Goal: Transaction & Acquisition: Purchase product/service

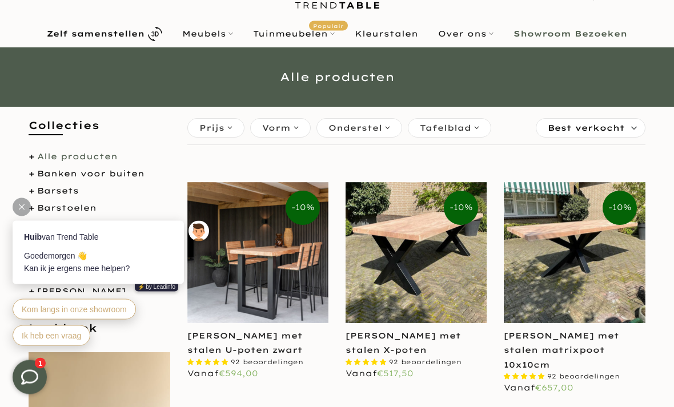
scroll to position [49, 0]
click at [278, 126] on span "Vorm" at bounding box center [276, 128] width 29 height 13
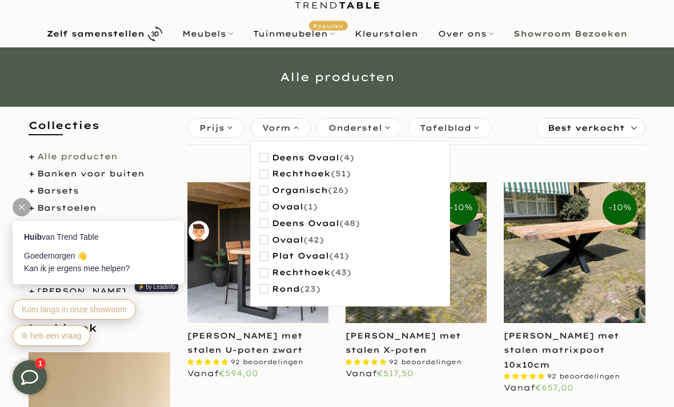
click at [62, 153] on link "Alle producten" at bounding box center [77, 156] width 81 height 10
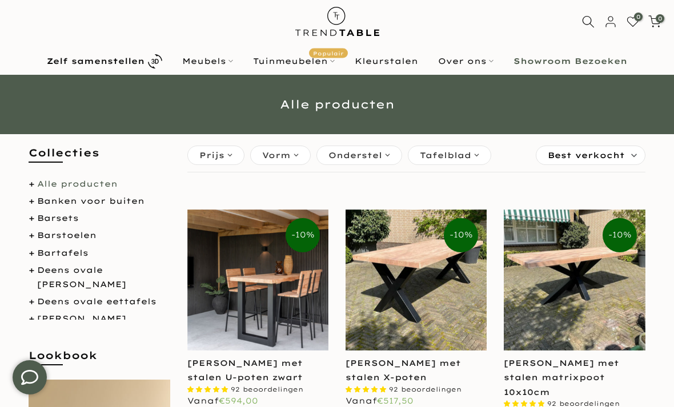
scroll to position [24, 0]
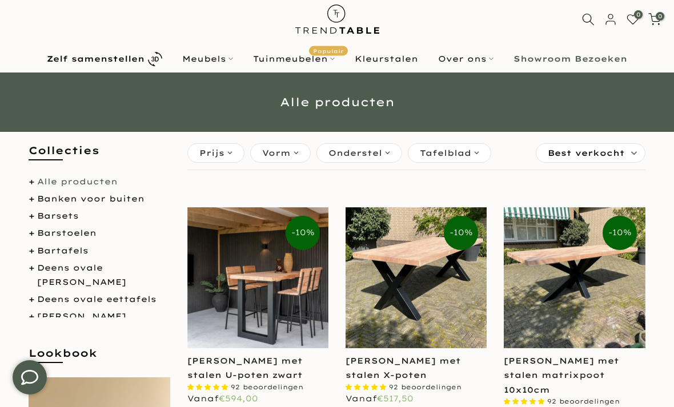
click at [594, 151] on span "Best verkocht" at bounding box center [586, 153] width 77 height 18
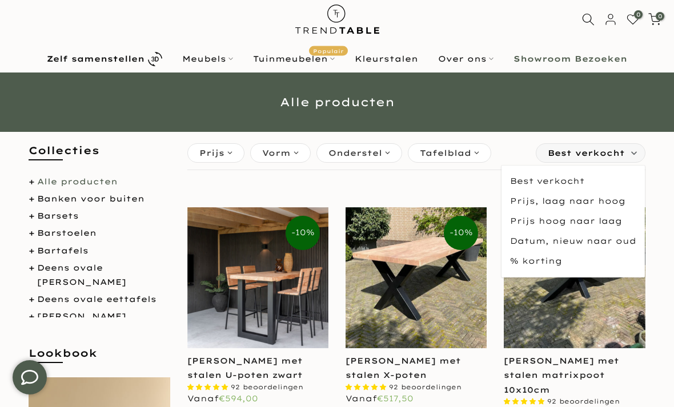
click at [575, 203] on span "Prijs, laag naar hoog" at bounding box center [572, 201] width 143 height 20
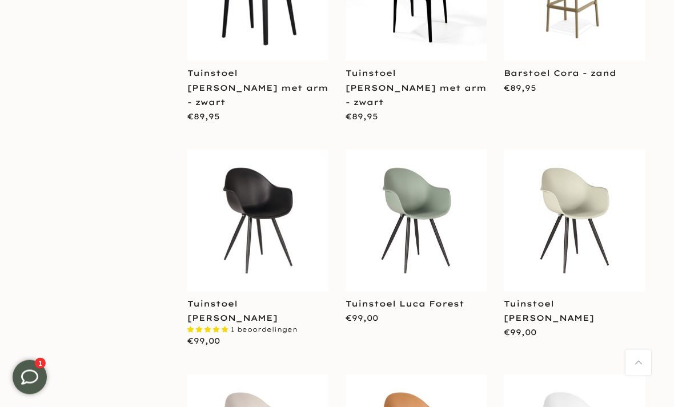
scroll to position [1659, 0]
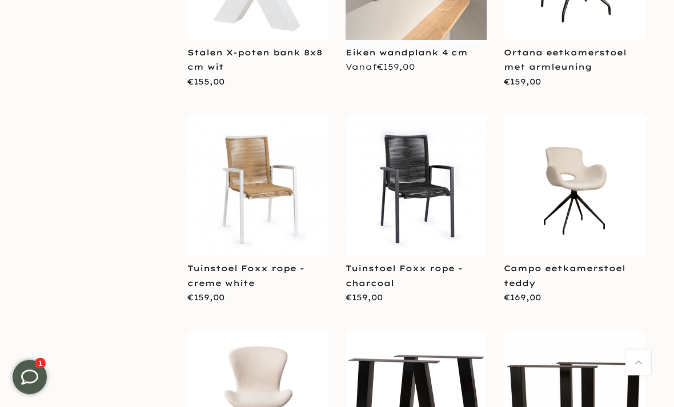
scroll to position [3218, 0]
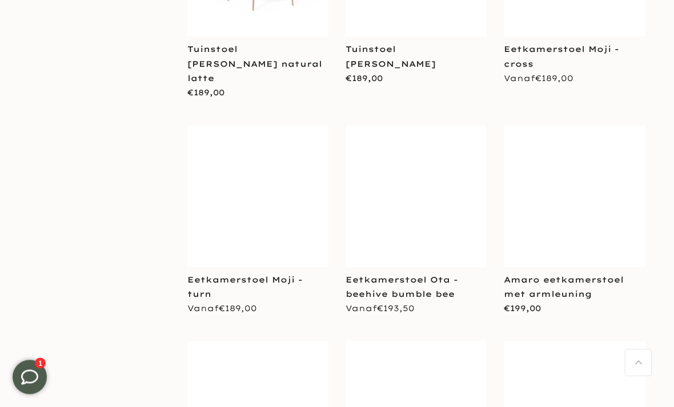
scroll to position [4498, 0]
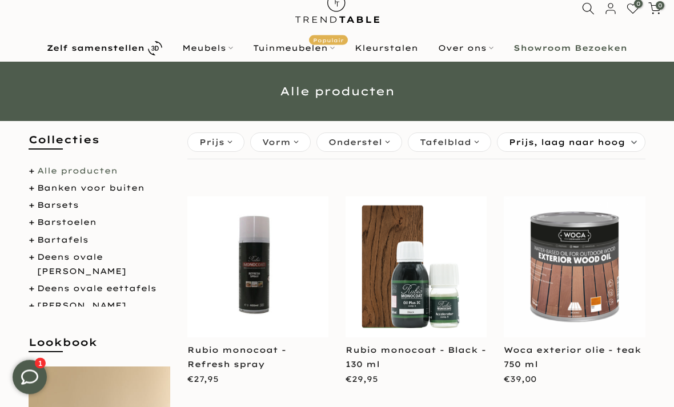
scroll to position [35, 0]
click at [290, 50] on link "Tuinmeubelen Populair" at bounding box center [294, 48] width 102 height 14
click at [287, 51] on link "Tuinmeubelen Populair" at bounding box center [294, 48] width 102 height 14
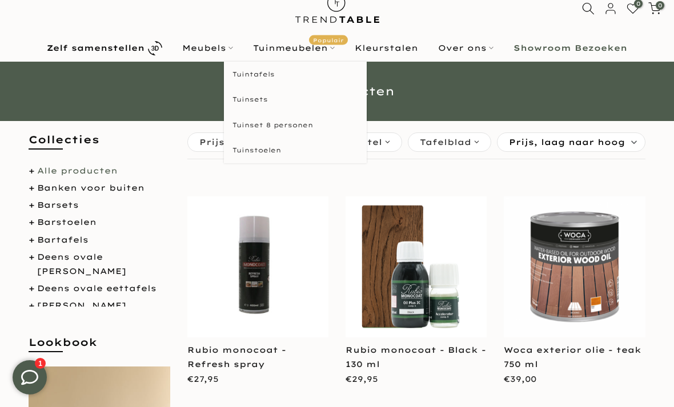
click at [257, 78] on link "Tuintafels" at bounding box center [295, 75] width 143 height 26
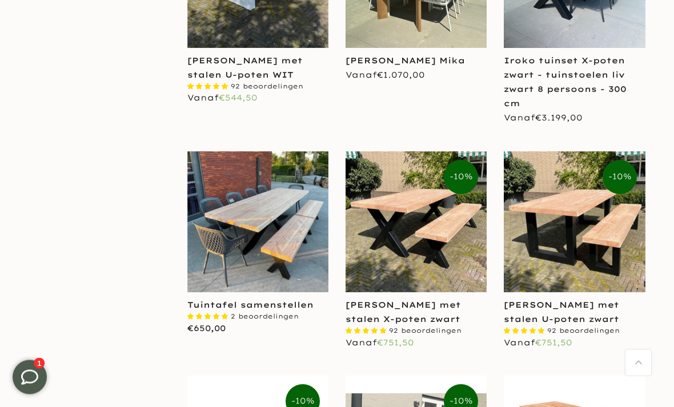
scroll to position [1090, 0]
click at [286, 248] on img at bounding box center [257, 221] width 141 height 141
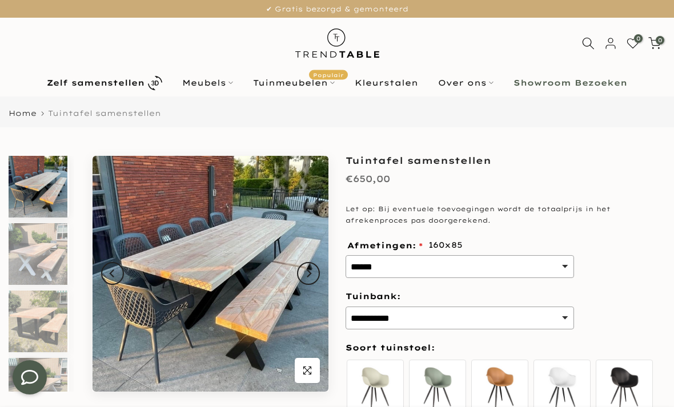
click at [462, 263] on select "**********" at bounding box center [459, 266] width 228 height 23
select select "*******"
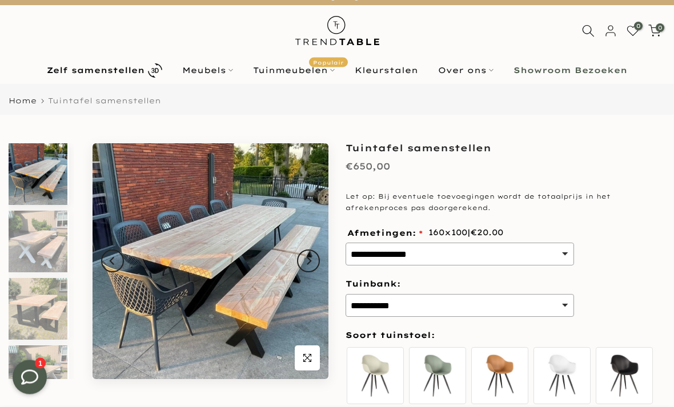
scroll to position [16, 0]
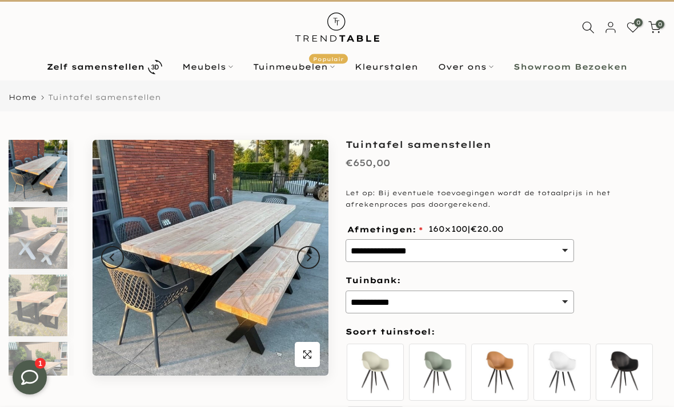
click at [463, 300] on select "**********" at bounding box center [459, 302] width 228 height 23
click at [464, 297] on select "**********" at bounding box center [459, 302] width 228 height 23
select select "******"
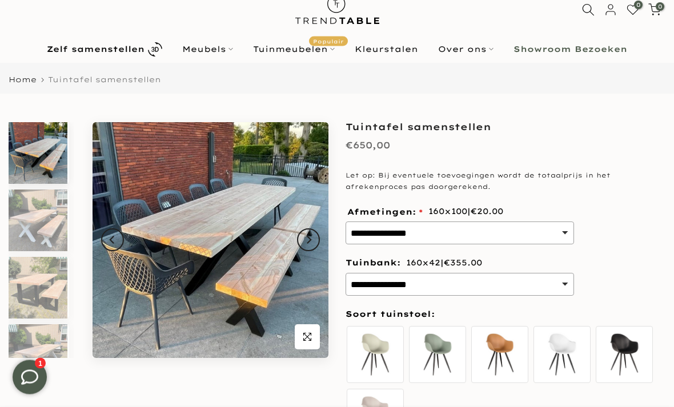
scroll to position [34, 0]
click at [23, 290] on img at bounding box center [38, 288] width 59 height 62
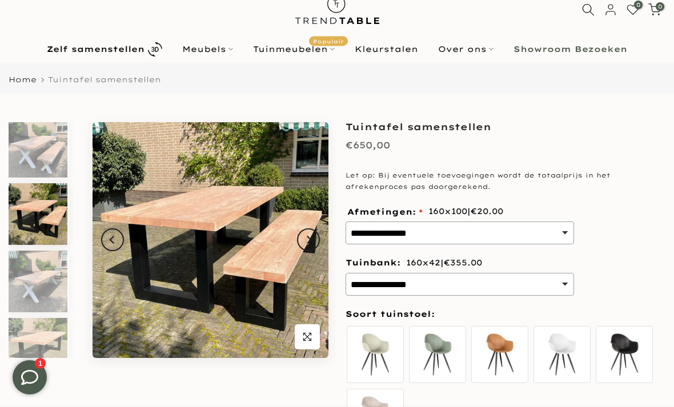
scroll to position [78, 0]
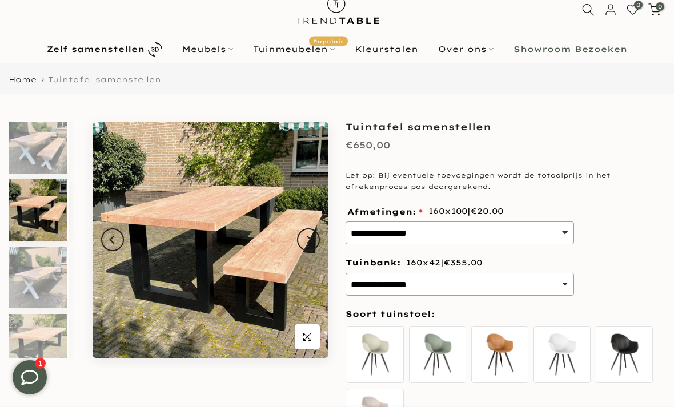
click at [27, 276] on img at bounding box center [38, 278] width 59 height 62
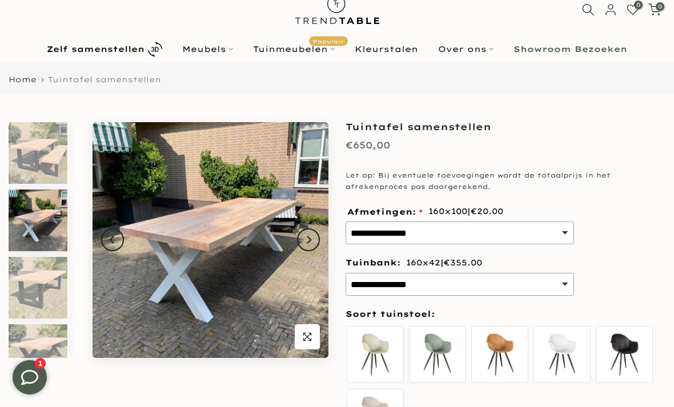
scroll to position [145, 0]
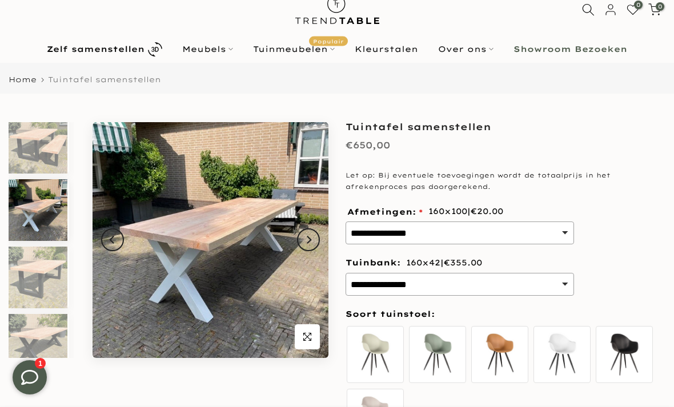
click at [27, 276] on img at bounding box center [38, 278] width 59 height 62
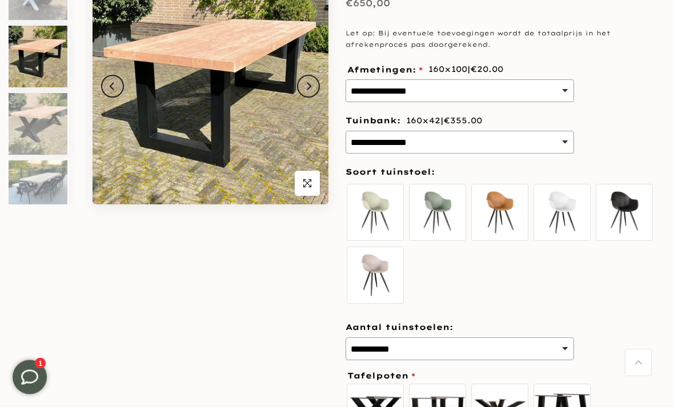
scroll to position [187, 0]
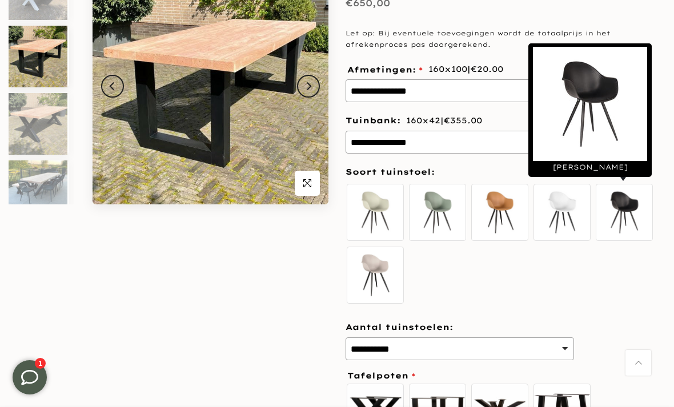
click at [625, 208] on label "Luca zwart" at bounding box center [624, 212] width 57 height 57
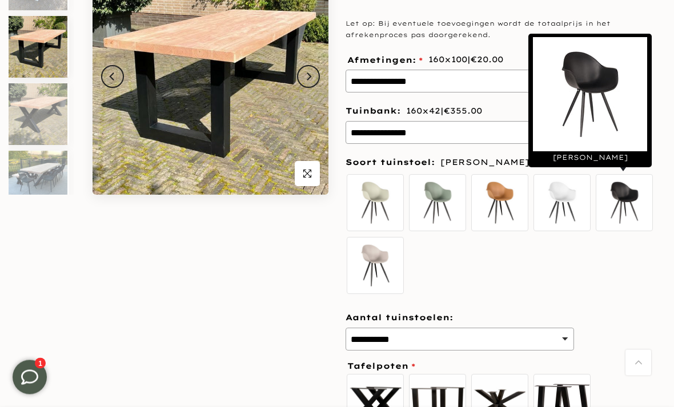
click at [528, 332] on select "**********" at bounding box center [459, 339] width 228 height 23
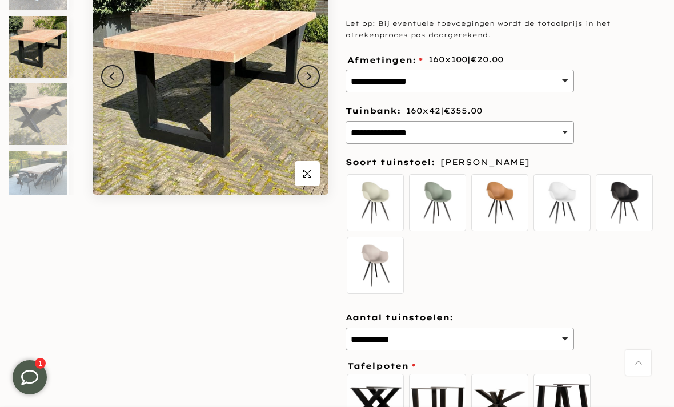
select select "*"
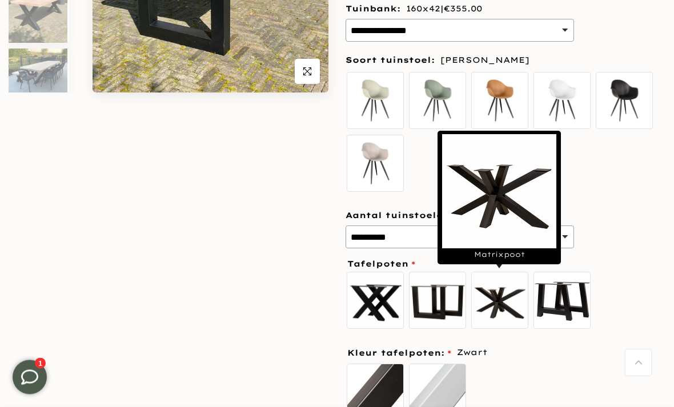
scroll to position [299, 0]
click at [499, 304] on label "Matrixpoot" at bounding box center [499, 300] width 57 height 57
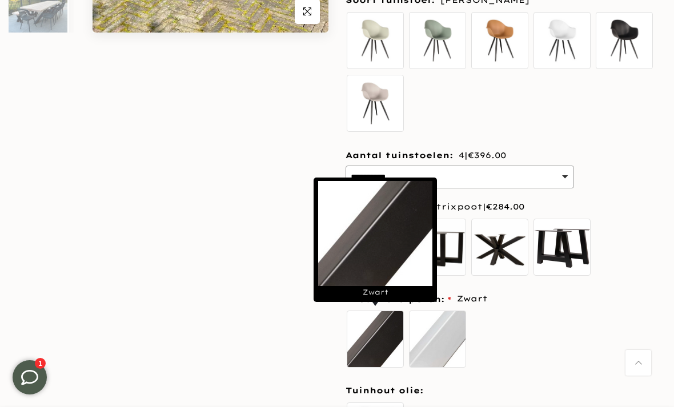
click at [376, 331] on label "Zwart" at bounding box center [375, 339] width 57 height 57
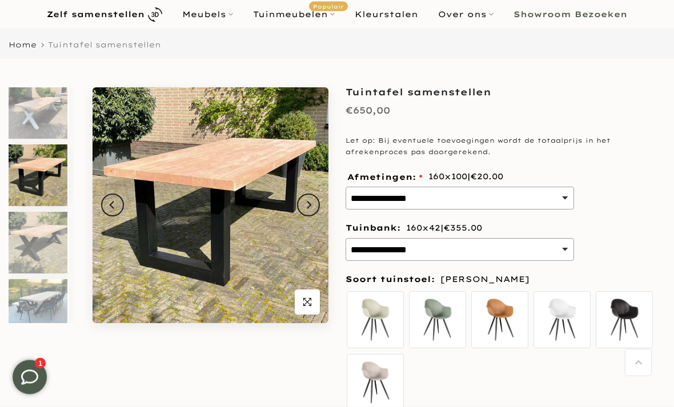
scroll to position [0, 0]
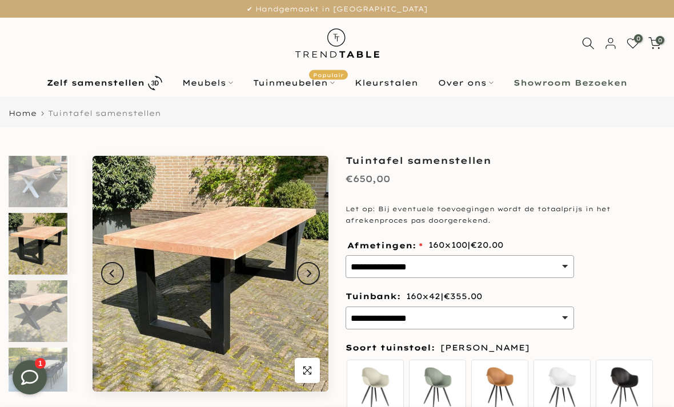
click at [543, 79] on b "Showroom Bezoeken" at bounding box center [570, 83] width 114 height 8
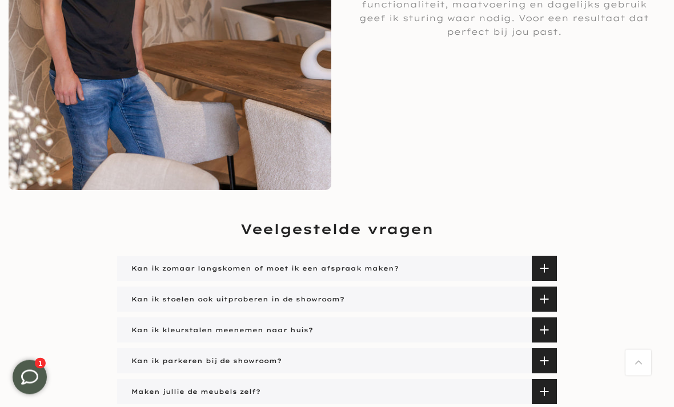
scroll to position [2022, 0]
click at [336, 274] on span "Kan ik zomaar langskomen of moet ik een afspraak maken?" at bounding box center [263, 268] width 270 height 25
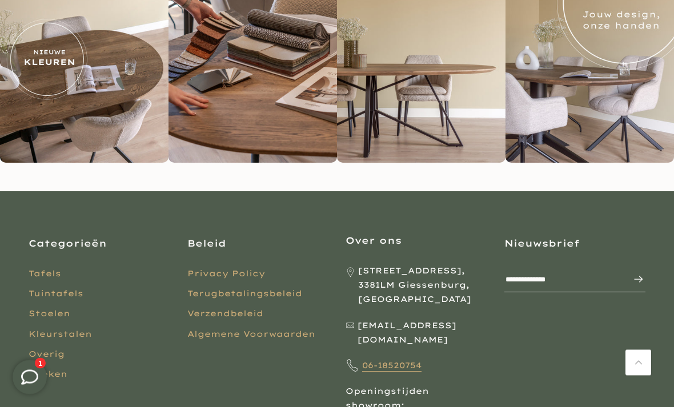
scroll to position [2759, 0]
click at [55, 291] on link "Tuintafels" at bounding box center [56, 293] width 55 height 10
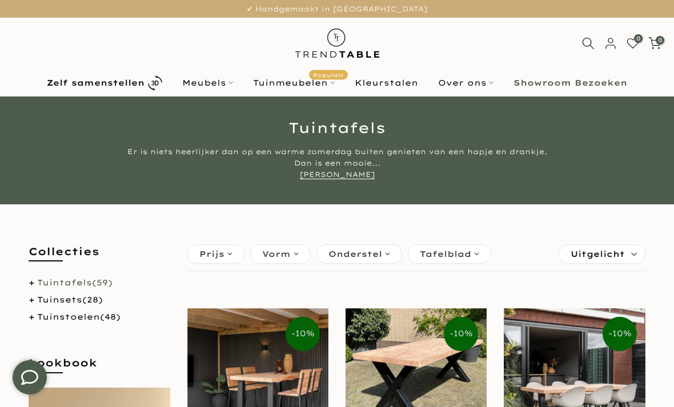
click at [67, 278] on link "Tuintafels (59)" at bounding box center [74, 283] width 75 height 10
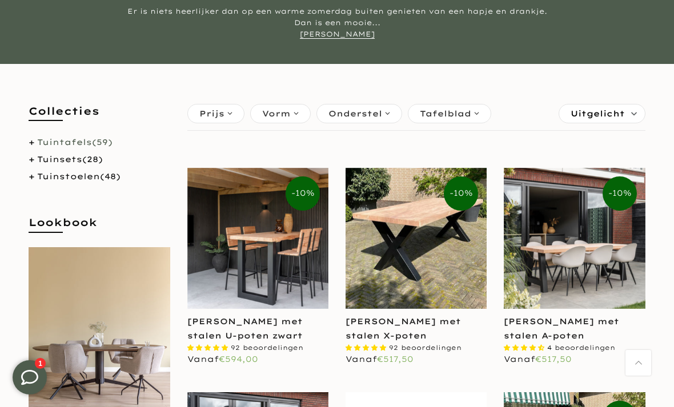
scroll to position [140, 0]
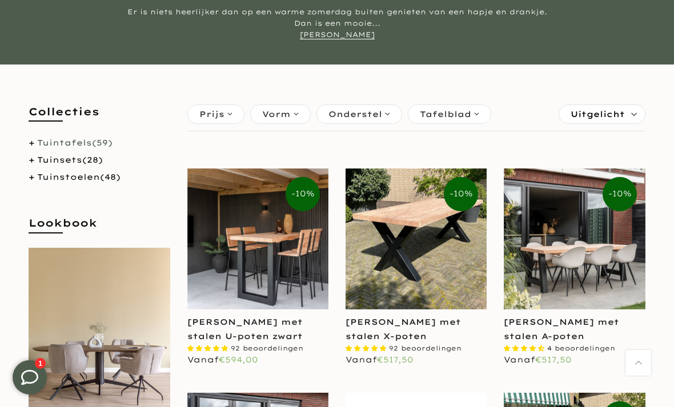
click at [604, 116] on span "Uitgelicht" at bounding box center [597, 114] width 54 height 18
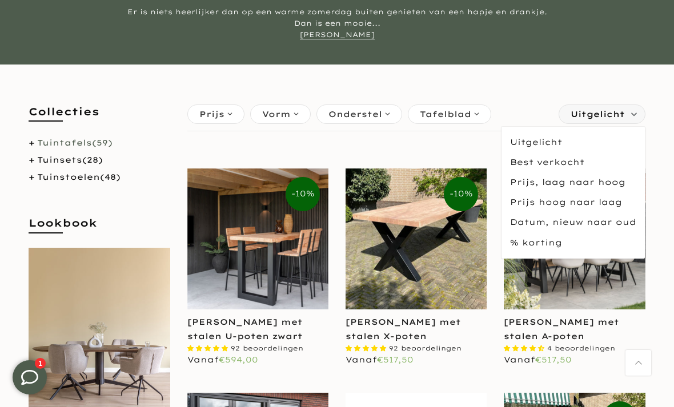
click at [592, 181] on span "Prijs, laag naar hoog" at bounding box center [572, 182] width 143 height 20
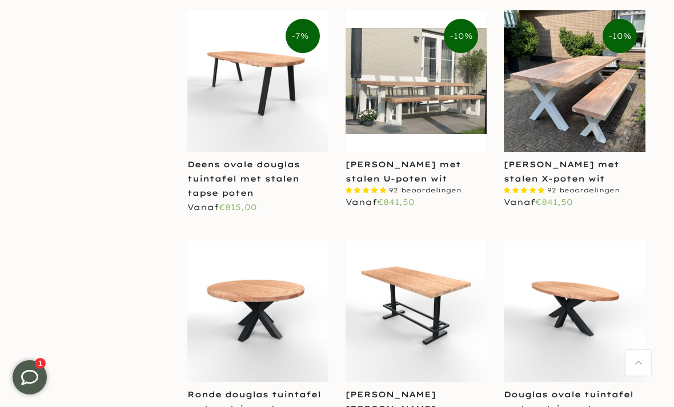
scroll to position [1689, 0]
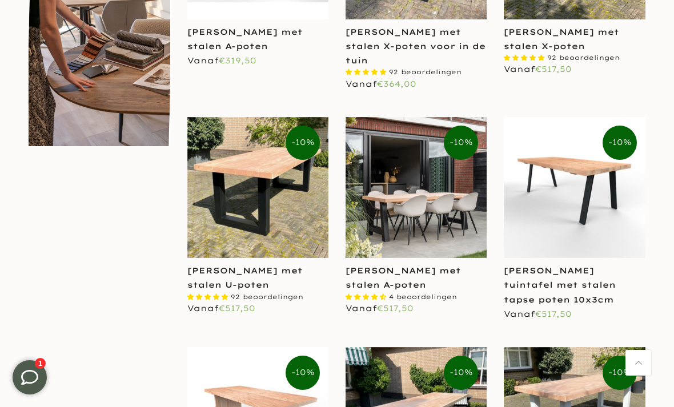
scroll to position [653, 0]
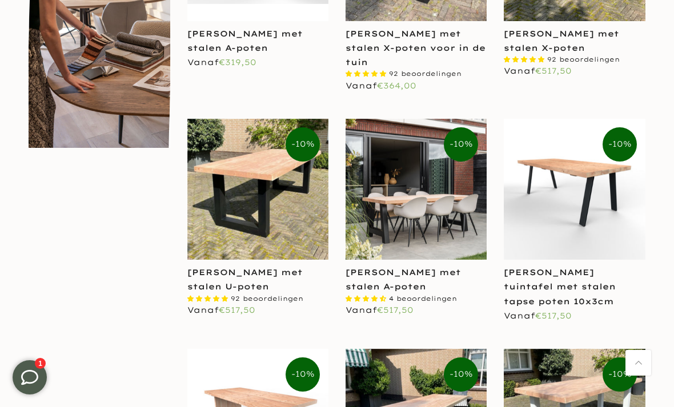
click at [445, 222] on img at bounding box center [415, 189] width 141 height 141
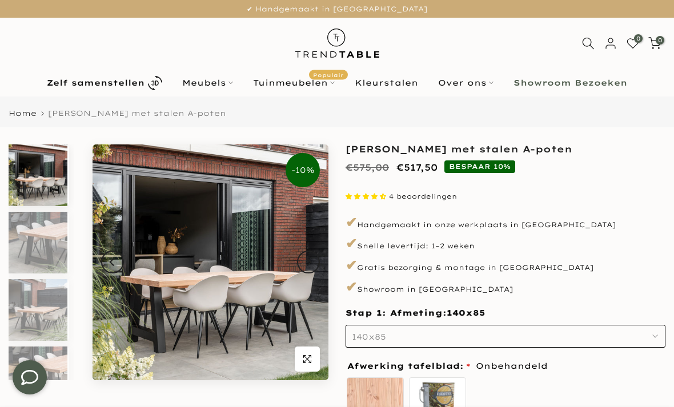
click at [429, 331] on button "140x85" at bounding box center [505, 336] width 320 height 23
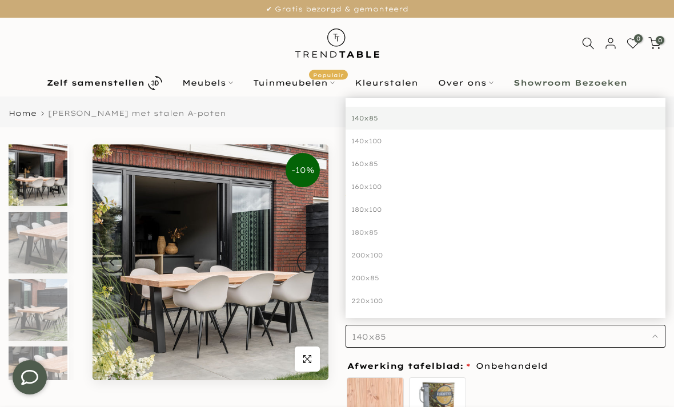
click at [371, 187] on div "160x100" at bounding box center [505, 186] width 320 height 23
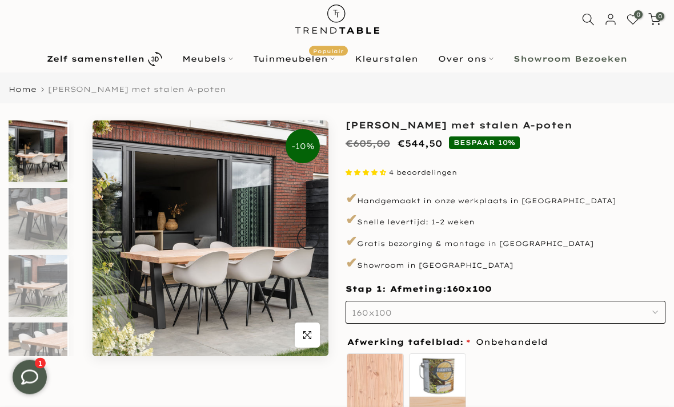
scroll to position [24, 0]
click at [310, 338] on icon "button" at bounding box center [307, 335] width 8 height 9
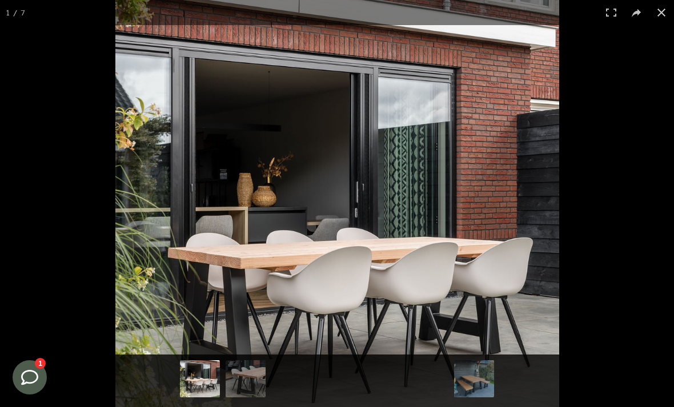
click at [664, 14] on button at bounding box center [661, 12] width 25 height 25
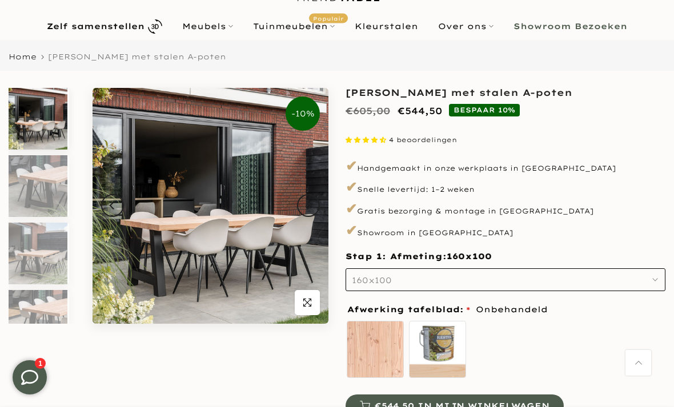
scroll to position [0, 0]
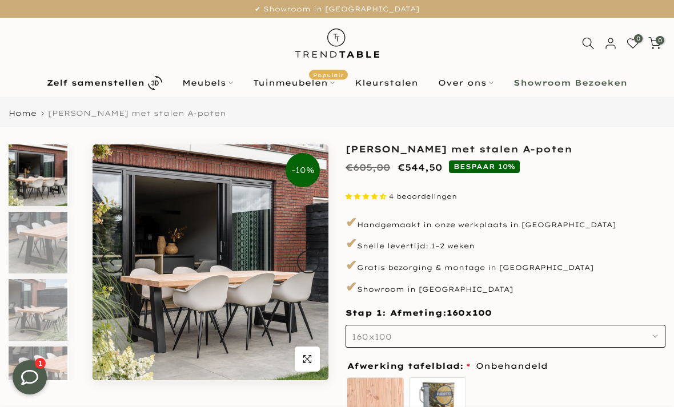
click at [276, 83] on link "Tuinmeubelen Populair" at bounding box center [294, 83] width 102 height 14
click at [272, 84] on link "Tuinmeubelen Populair" at bounding box center [294, 83] width 102 height 14
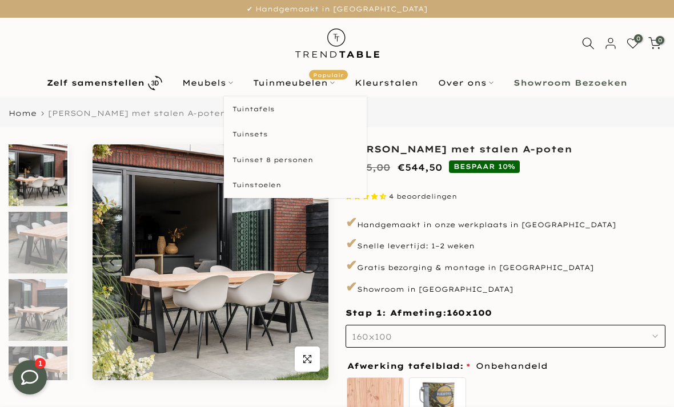
click at [246, 184] on link "Tuinstoelen" at bounding box center [295, 185] width 143 height 26
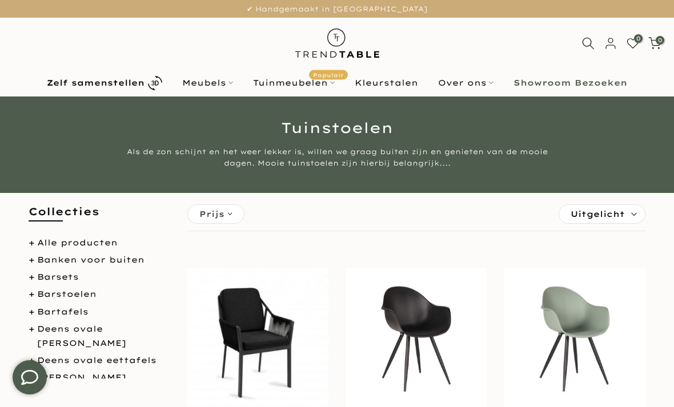
click at [608, 219] on span "Uitgelicht" at bounding box center [597, 214] width 54 height 18
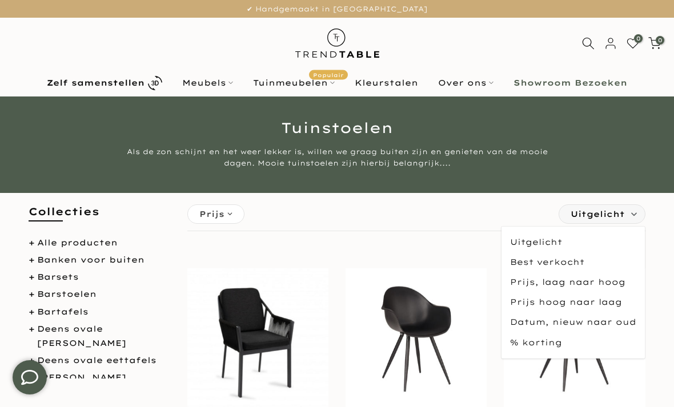
click at [581, 282] on span "Prijs, laag naar hoog" at bounding box center [572, 282] width 143 height 20
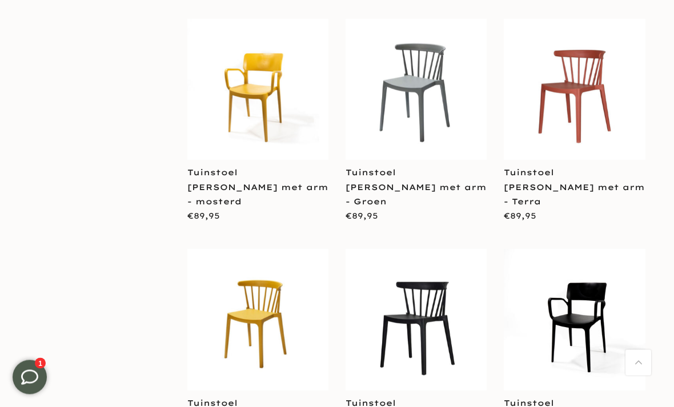
scroll to position [911, 0]
click at [579, 255] on img at bounding box center [574, 319] width 141 height 141
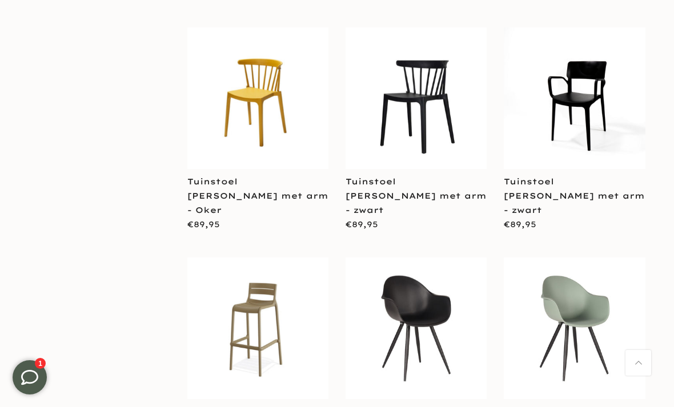
scroll to position [1134, 0]
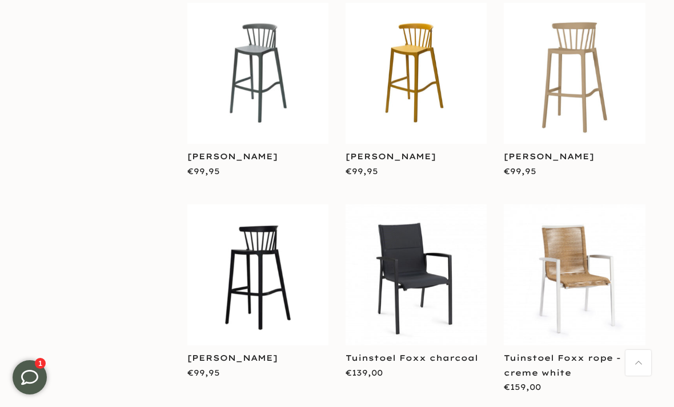
scroll to position [2007, 0]
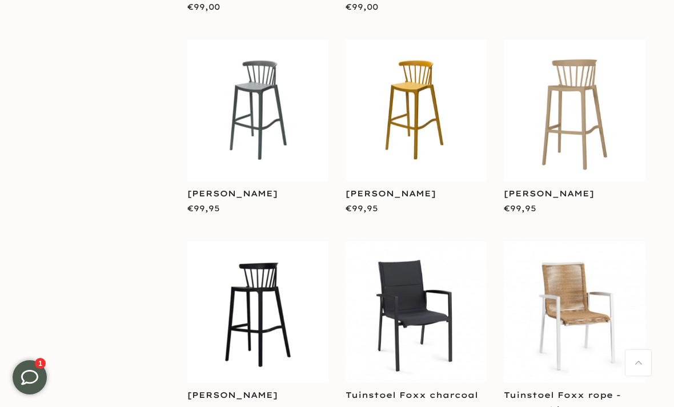
click at [433, 390] on link "Tuinstoel Foxx charcoal" at bounding box center [411, 395] width 132 height 10
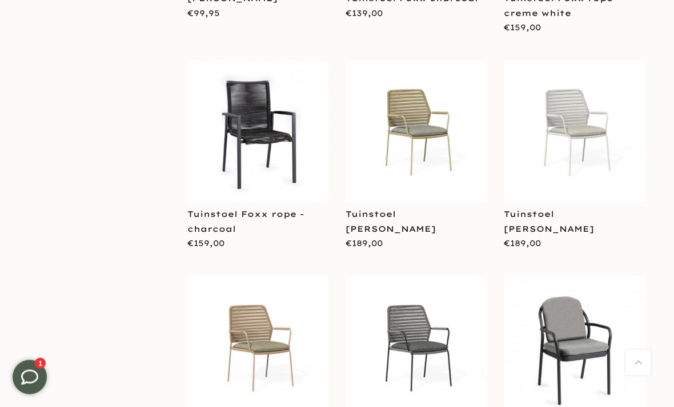
scroll to position [2404, 0]
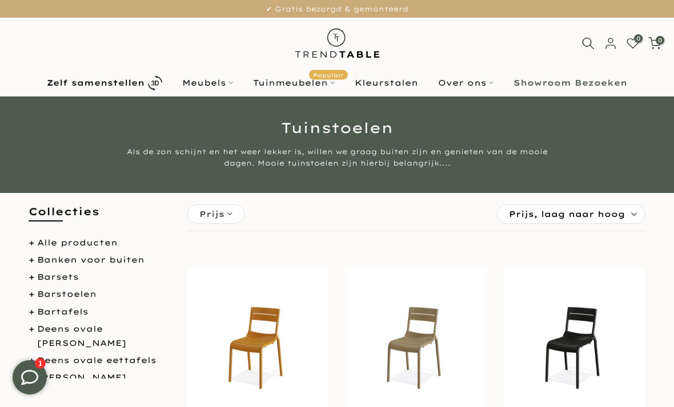
click at [284, 81] on link "Tuinmeubelen Populair" at bounding box center [294, 83] width 102 height 14
click at [287, 82] on link "Tuinmeubelen Populair" at bounding box center [294, 83] width 102 height 14
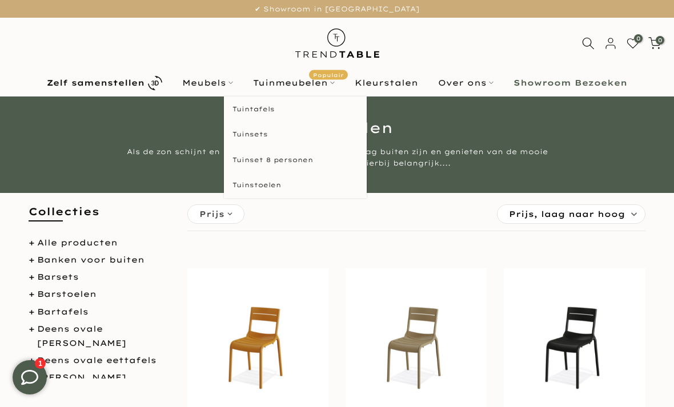
click at [259, 136] on link "Tuinsets" at bounding box center [295, 135] width 143 height 26
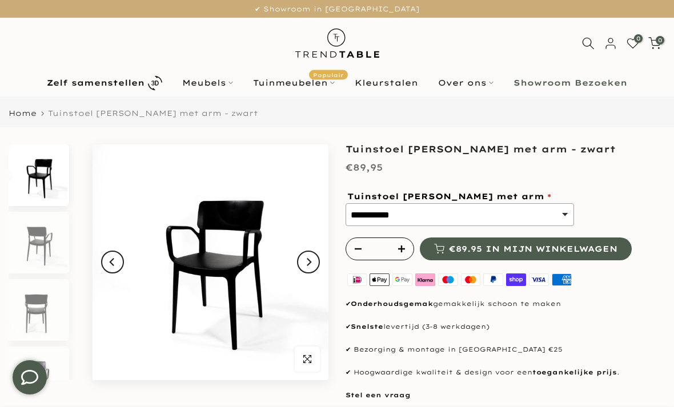
click at [311, 258] on button "Next" at bounding box center [308, 262] width 23 height 23
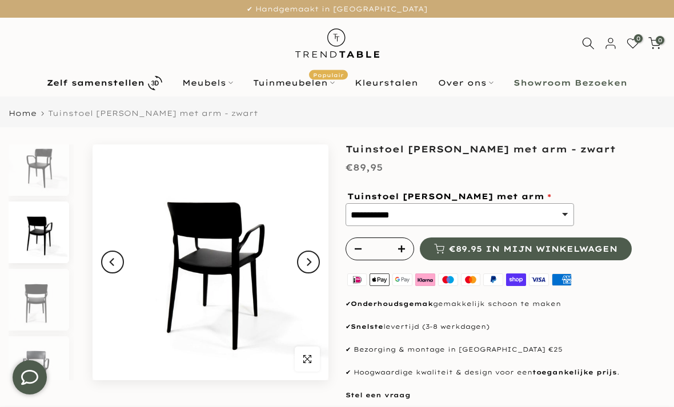
click at [308, 265] on icon "Next" at bounding box center [309, 262] width 5 height 8
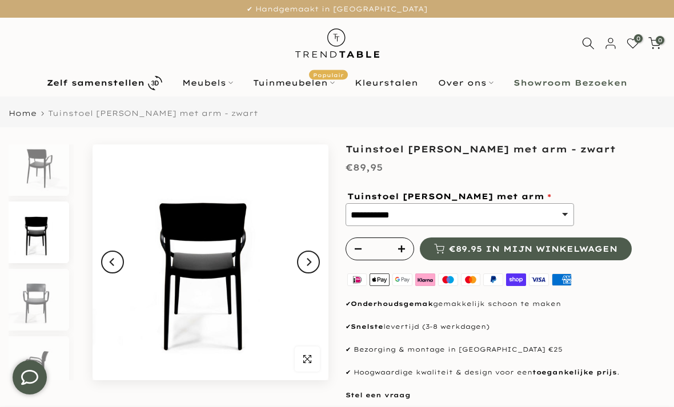
click at [306, 264] on icon "Next" at bounding box center [308, 262] width 8 height 9
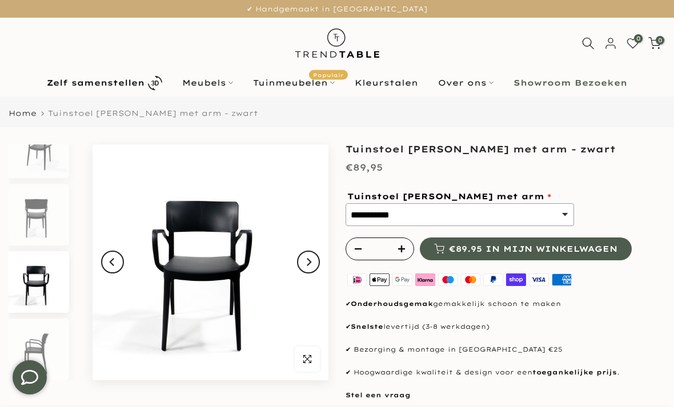
scroll to position [95, 0]
click at [311, 267] on icon "Next" at bounding box center [308, 262] width 8 height 9
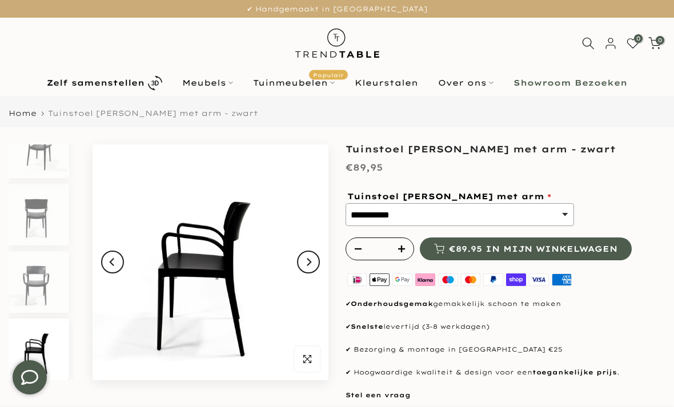
click at [314, 260] on button "Next" at bounding box center [308, 262] width 23 height 23
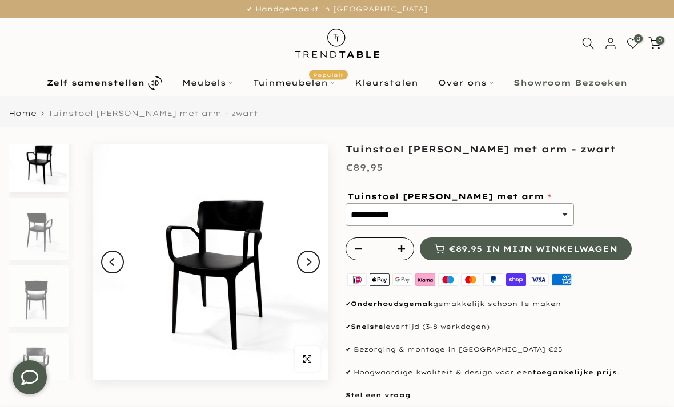
scroll to position [0, 0]
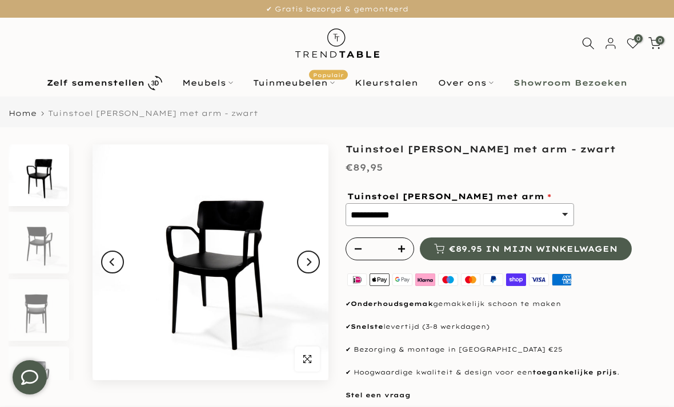
click at [307, 266] on icon "Next" at bounding box center [308, 262] width 8 height 9
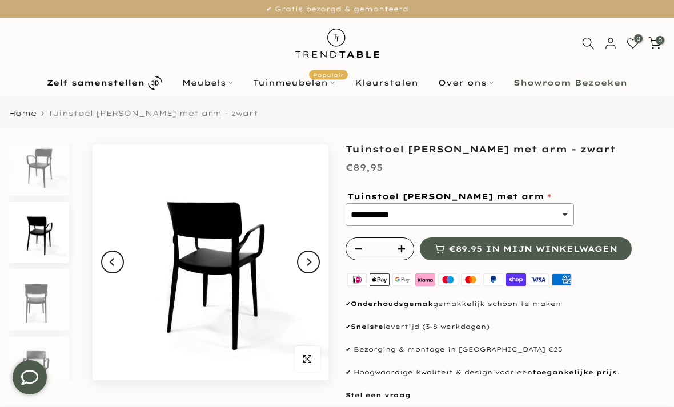
click at [312, 262] on icon "Next" at bounding box center [308, 262] width 8 height 9
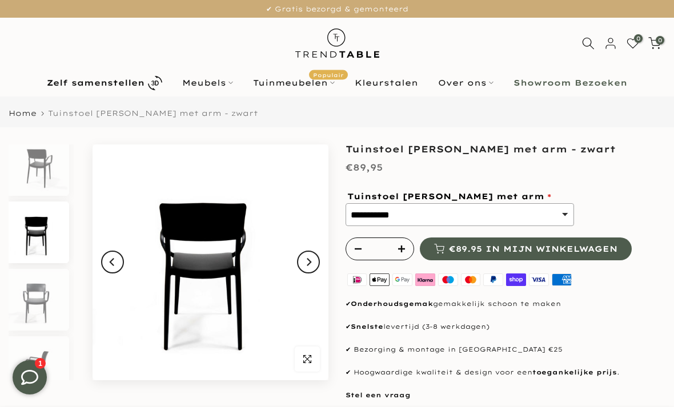
click at [312, 263] on button "Next" at bounding box center [308, 262] width 23 height 23
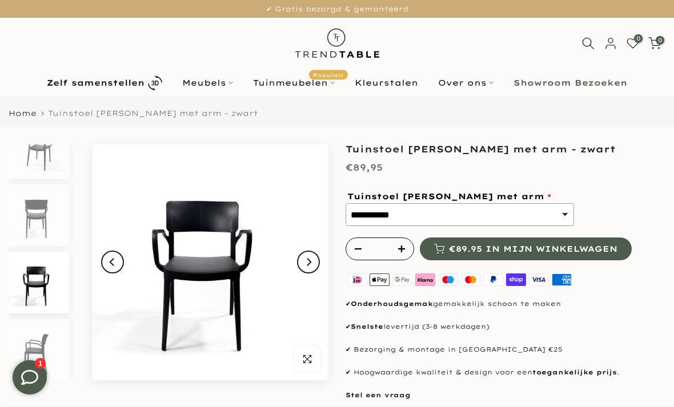
scroll to position [95, 0]
click at [307, 263] on icon "Next" at bounding box center [308, 262] width 8 height 9
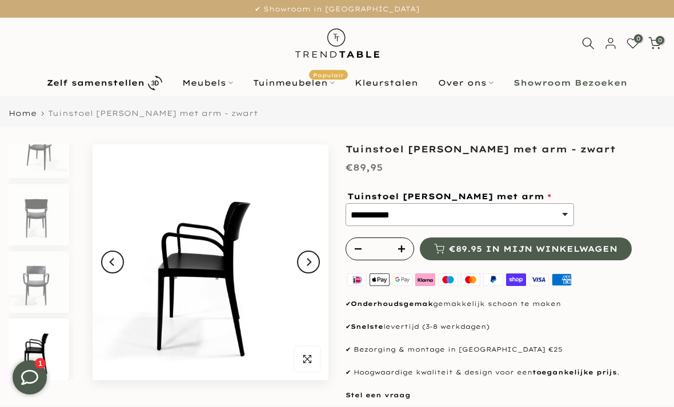
click at [305, 264] on icon "Next" at bounding box center [308, 262] width 8 height 9
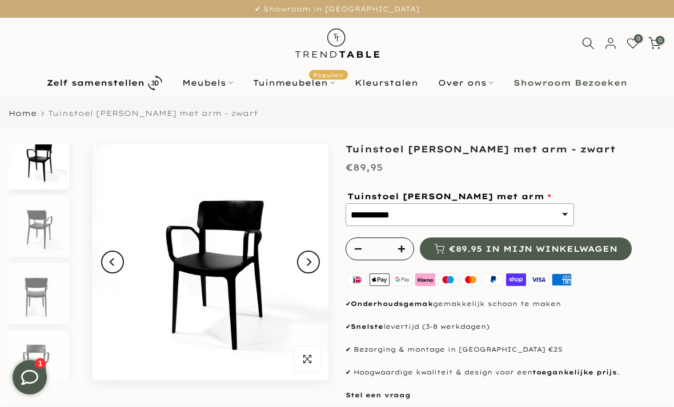
scroll to position [0, 0]
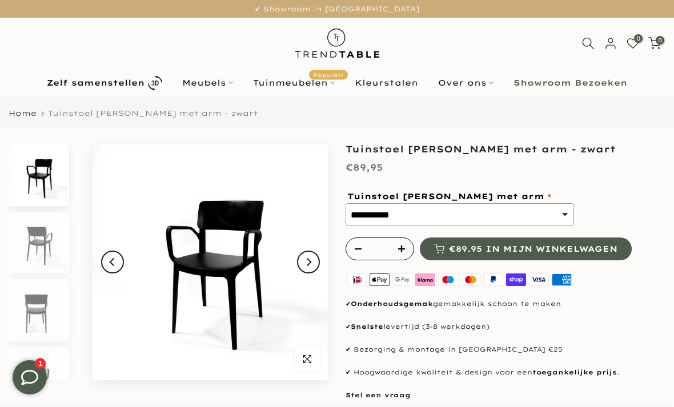
click at [310, 263] on icon "Next" at bounding box center [308, 262] width 8 height 9
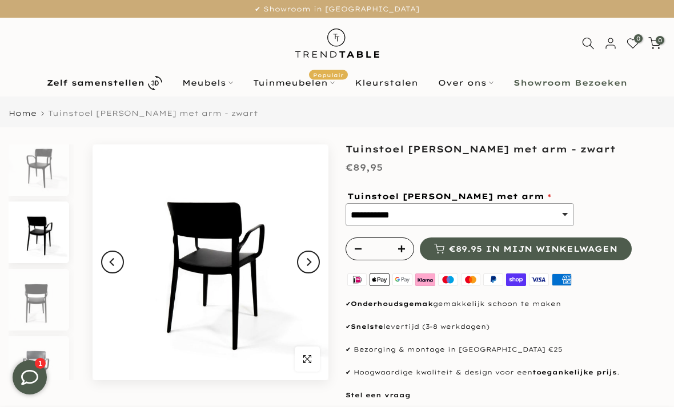
click at [309, 263] on icon "Next" at bounding box center [308, 262] width 8 height 9
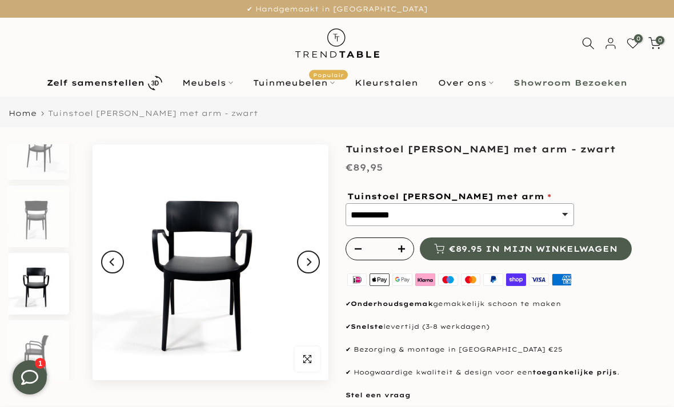
scroll to position [95, 0]
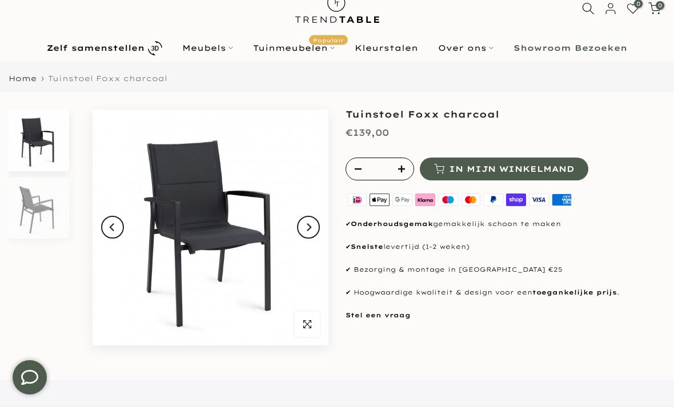
scroll to position [35, 0]
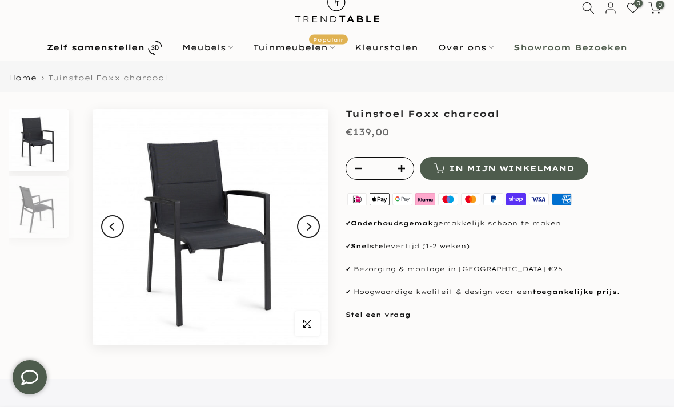
click at [311, 228] on icon "Next" at bounding box center [308, 226] width 8 height 9
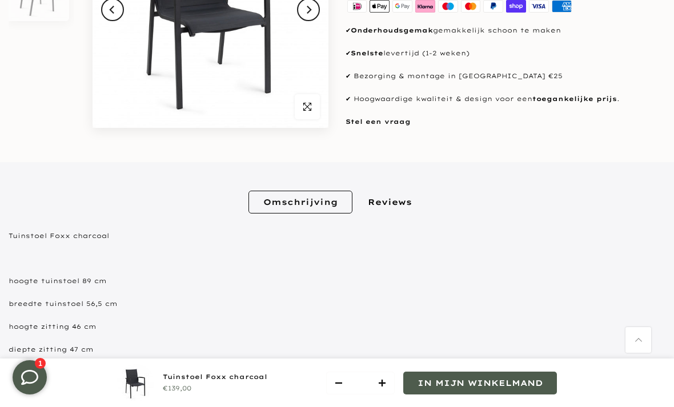
scroll to position [259, 0]
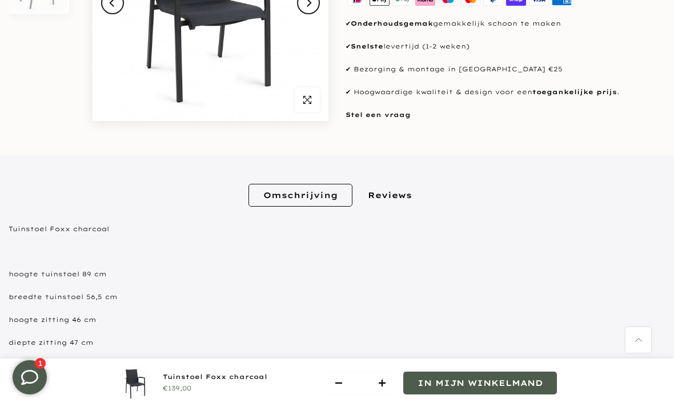
click at [385, 193] on link "Reviews" at bounding box center [390, 195] width 74 height 23
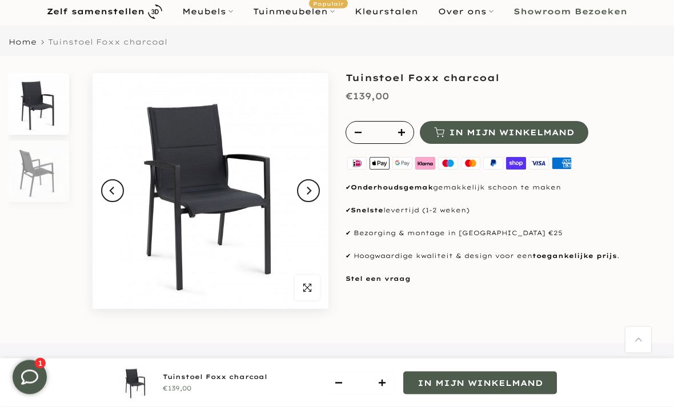
scroll to position [0, 0]
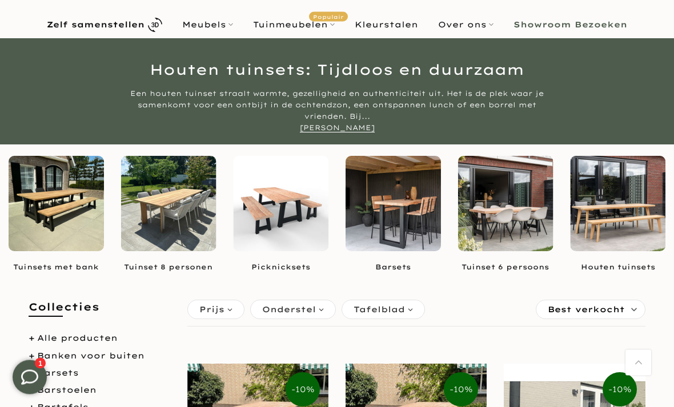
scroll to position [58, 0]
click at [592, 307] on span "Best verkocht" at bounding box center [586, 309] width 77 height 18
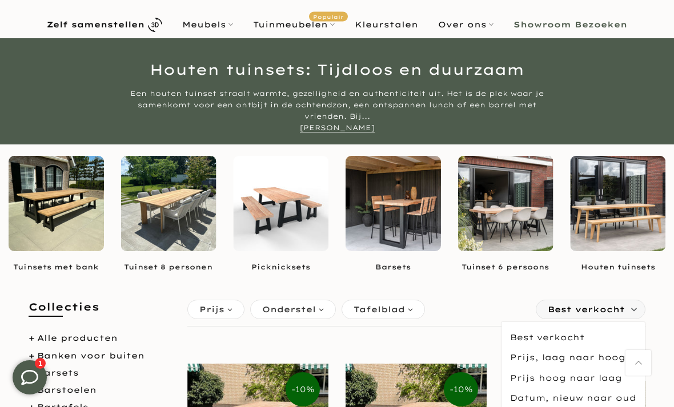
click at [596, 355] on span "Prijs, laag naar hoog" at bounding box center [572, 358] width 143 height 20
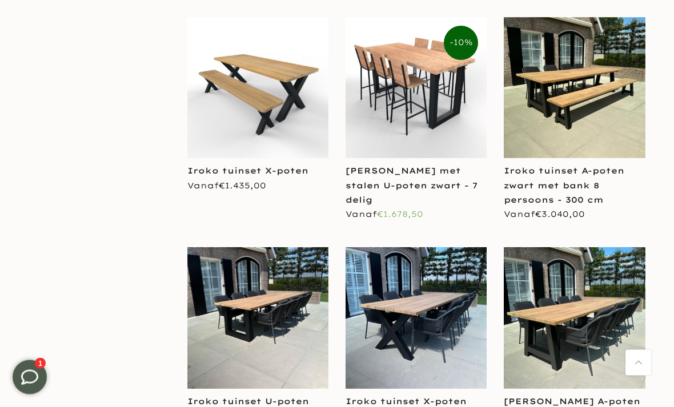
scroll to position [2049, 0]
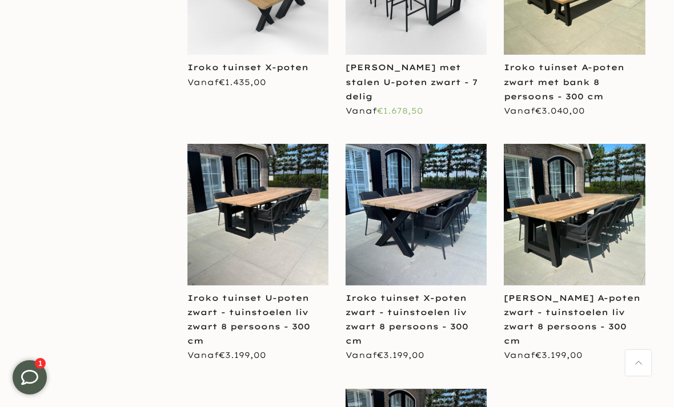
scroll to position [2152, 0]
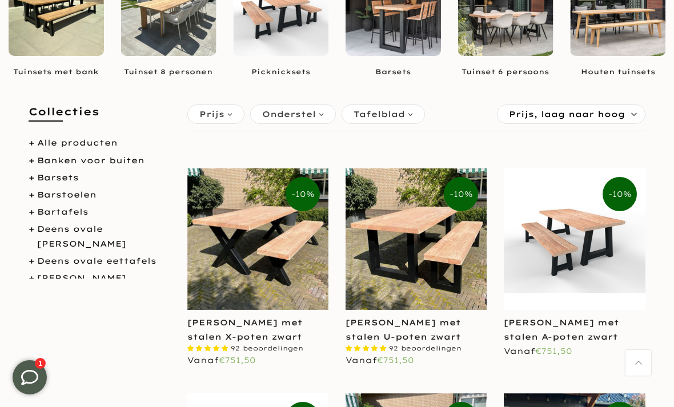
scroll to position [253, 0]
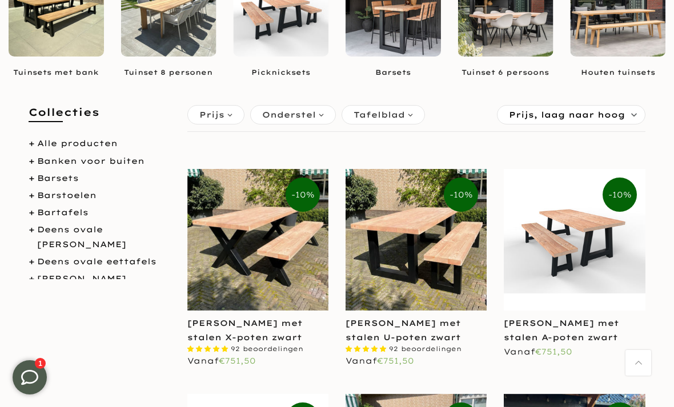
click at [126, 233] on link "Deens ovale [PERSON_NAME]" at bounding box center [81, 236] width 89 height 25
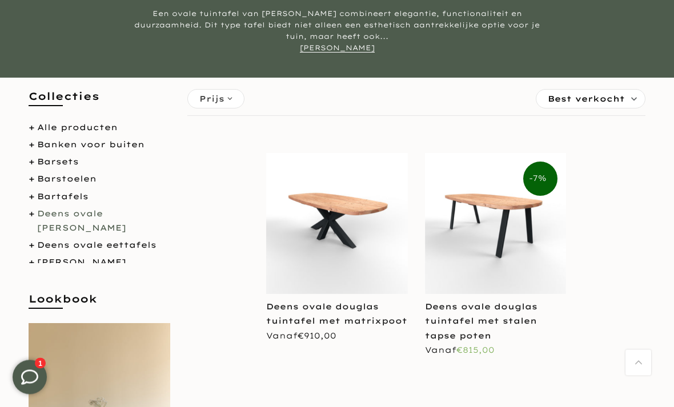
scroll to position [135, 0]
click at [496, 206] on img at bounding box center [495, 223] width 141 height 141
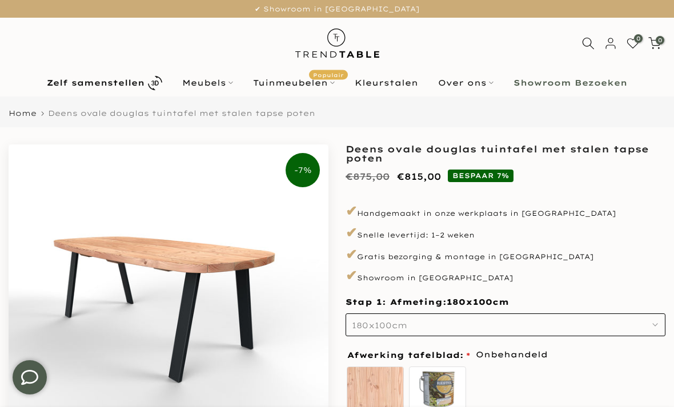
click at [501, 317] on button "180x100cm" at bounding box center [505, 325] width 320 height 23
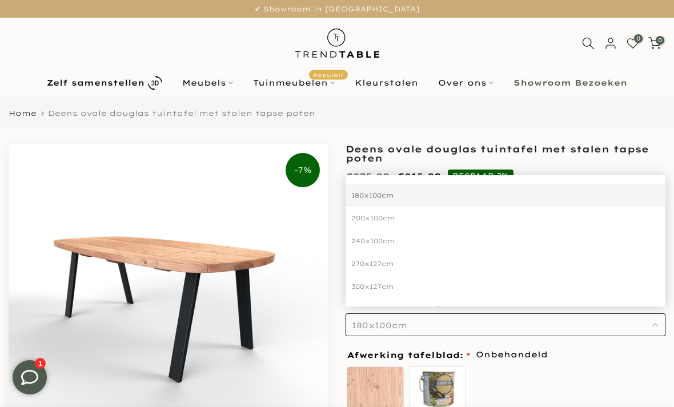
click at [106, 81] on b "Zelf samenstellen" at bounding box center [96, 83] width 98 height 8
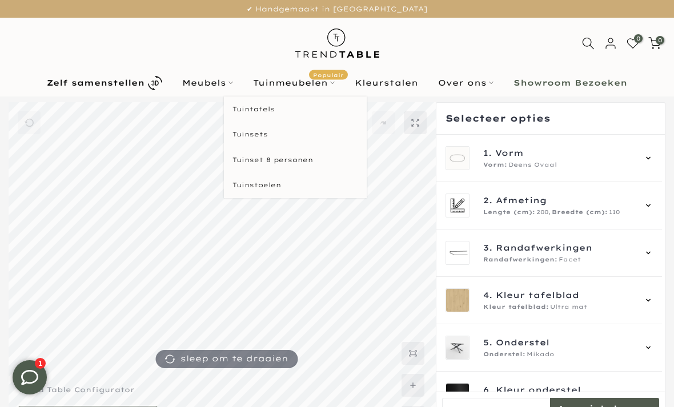
click at [287, 80] on link "Tuinmeubelen Populair" at bounding box center [294, 83] width 102 height 14
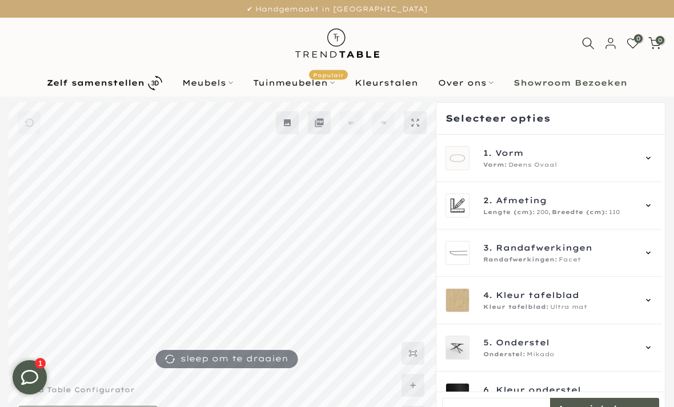
click at [284, 82] on link "Tuinmeubelen Populair" at bounding box center [294, 83] width 102 height 14
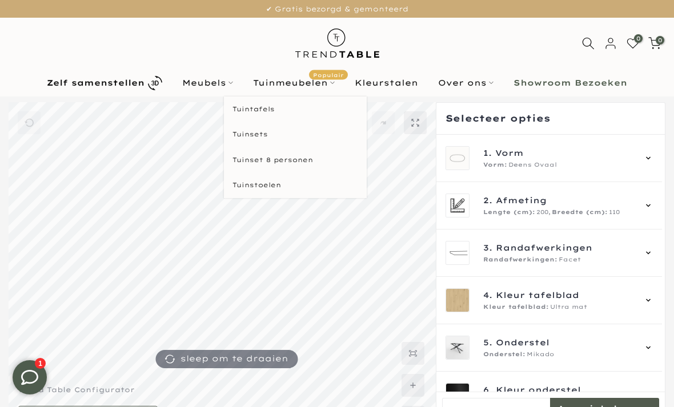
click at [269, 109] on link "Tuintafels" at bounding box center [295, 110] width 143 height 26
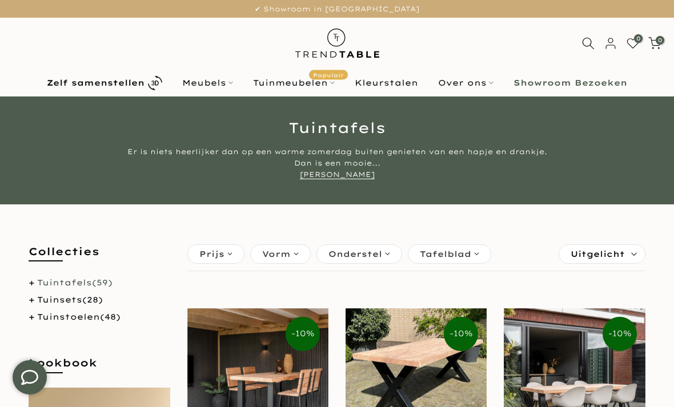
click at [276, 257] on span "Vorm" at bounding box center [276, 254] width 29 height 13
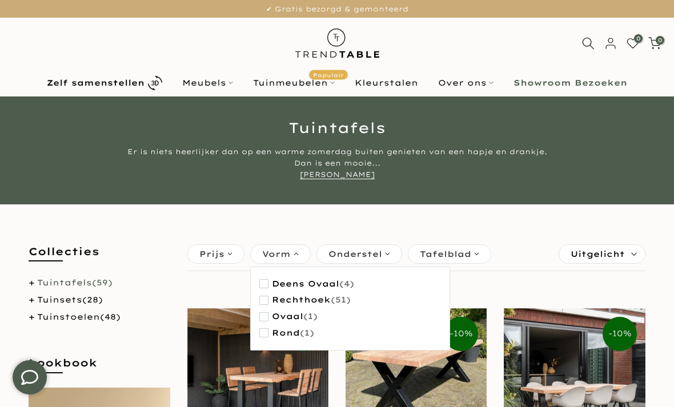
click at [296, 319] on span "Ovaal" at bounding box center [287, 317] width 31 height 10
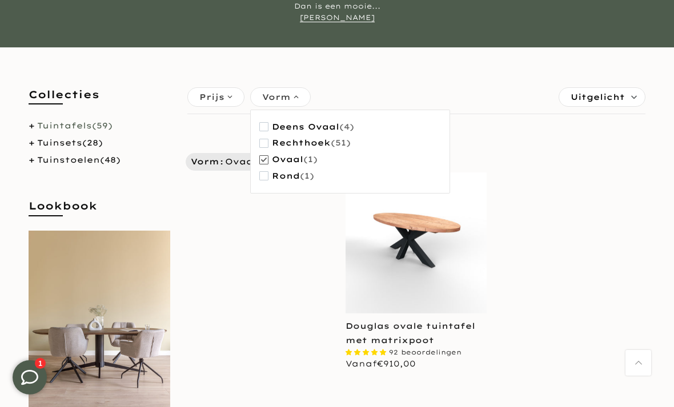
scroll to position [159, 0]
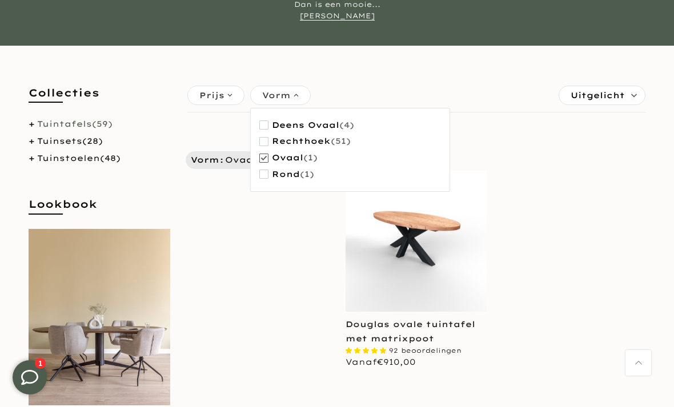
click at [418, 226] on img at bounding box center [415, 241] width 141 height 141
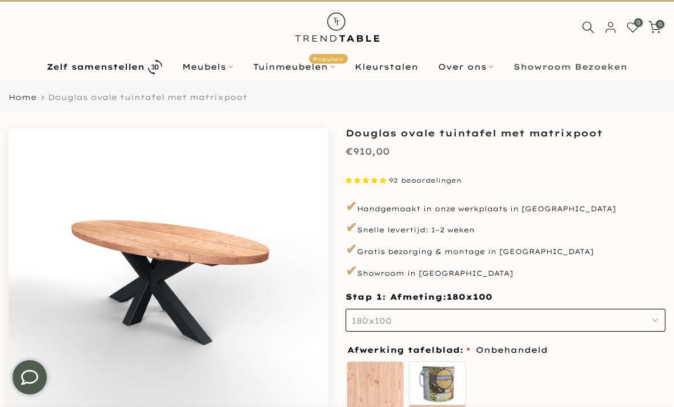
scroll to position [17, 0]
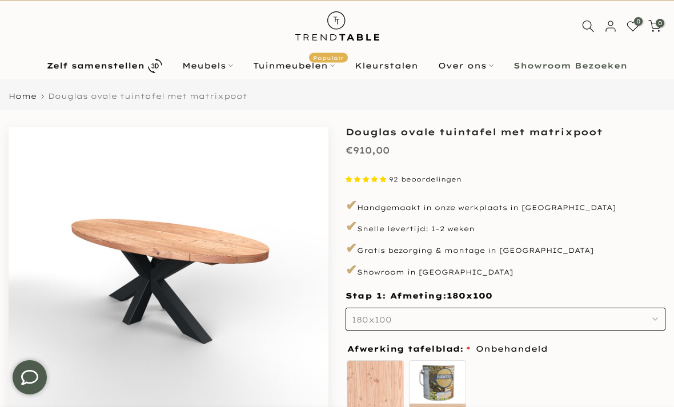
click at [288, 65] on link "Tuinmeubelen Populair" at bounding box center [294, 66] width 102 height 14
click at [297, 65] on link "Tuinmeubelen Populair" at bounding box center [294, 66] width 102 height 14
click at [274, 93] on link "Tuintafels" at bounding box center [295, 92] width 143 height 26
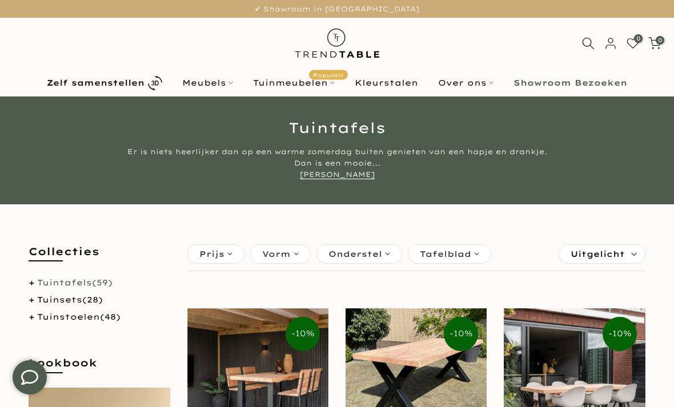
click at [287, 260] on div "Vorm" at bounding box center [280, 253] width 61 height 19
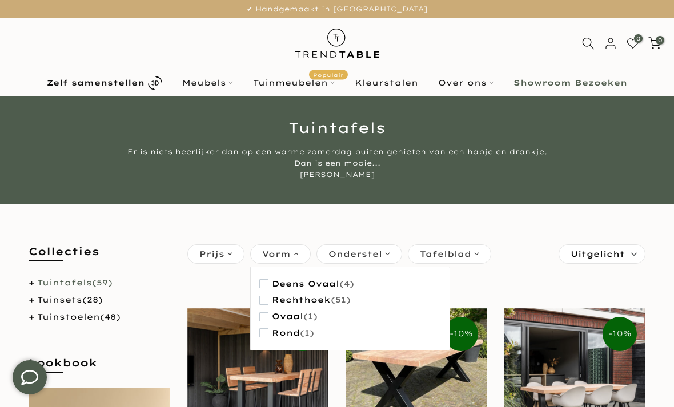
click at [341, 283] on span "(4)" at bounding box center [346, 284] width 15 height 10
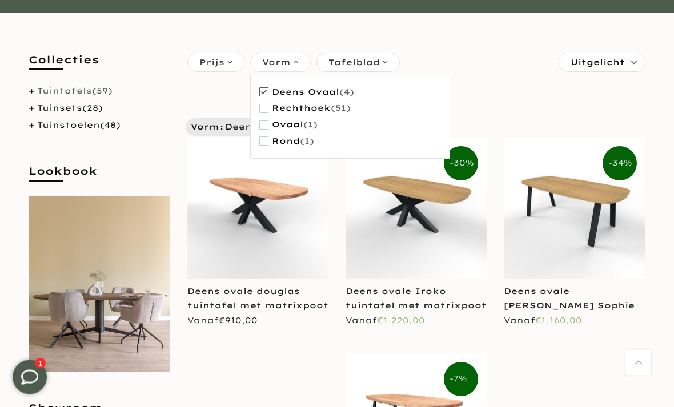
scroll to position [162, 0]
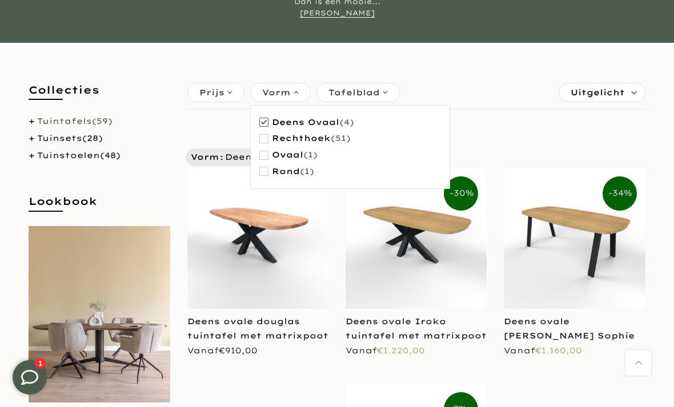
click at [302, 139] on span "Rechthoek" at bounding box center [301, 139] width 59 height 10
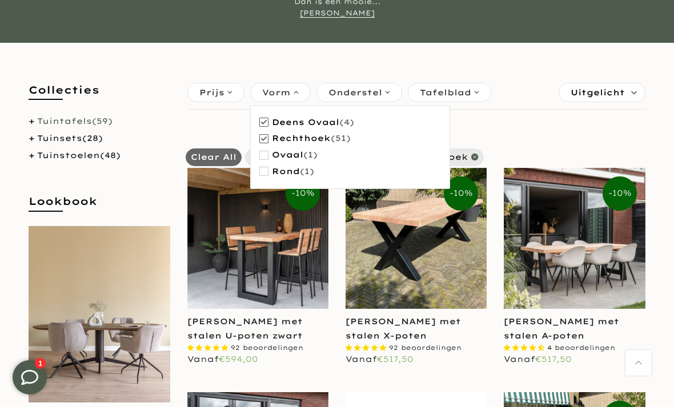
click at [267, 122] on span "button" at bounding box center [263, 122] width 9 height 9
click at [648, 136] on div "Filter Uitgelicht Best verkocht Prijs, laag naar hoog Prijs hoog naar laag Datu…" at bounding box center [417, 147] width 468 height 58
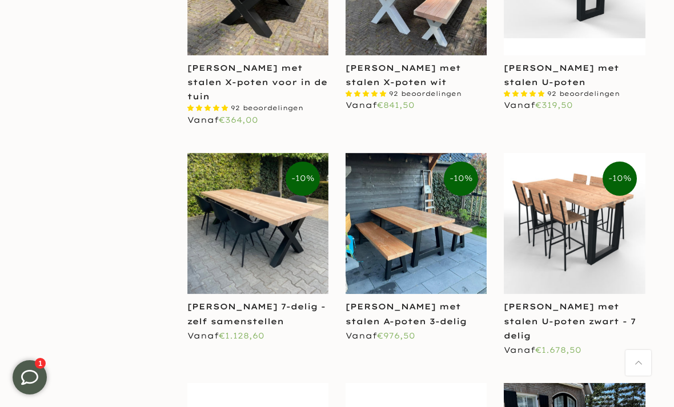
scroll to position [1816, 0]
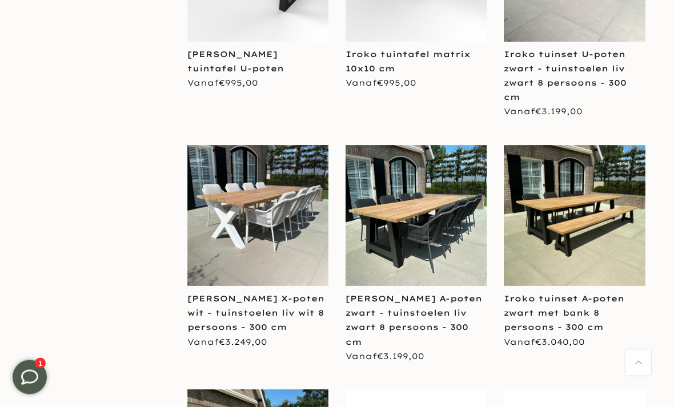
scroll to position [2286, 0]
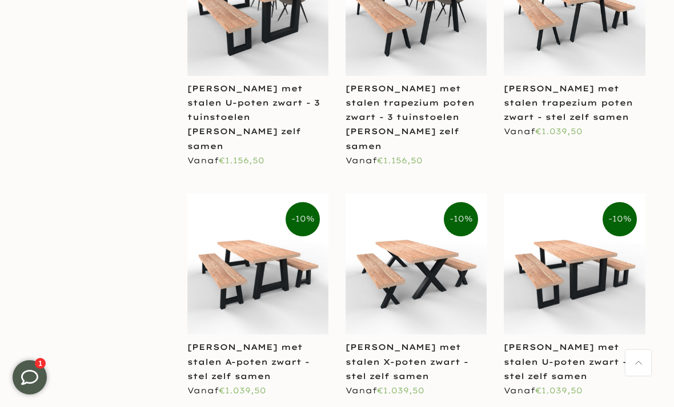
scroll to position [3893, 0]
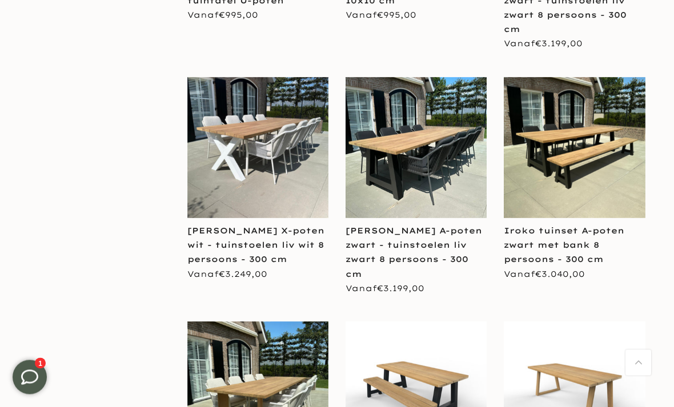
scroll to position [2354, 0]
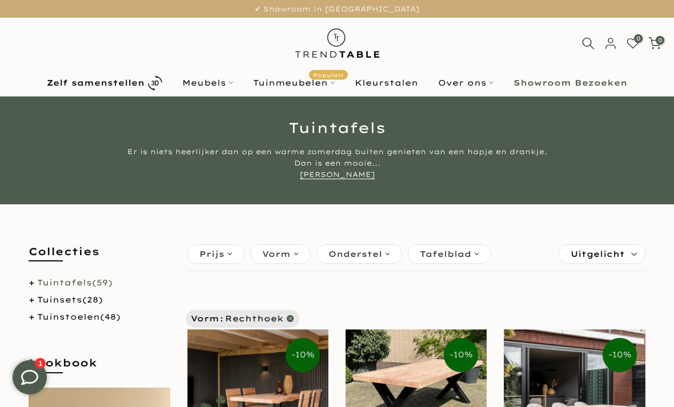
click at [285, 83] on link "Tuinmeubelen Populair" at bounding box center [294, 83] width 102 height 14
click at [283, 86] on link "Tuinmeubelen Populair" at bounding box center [294, 83] width 102 height 14
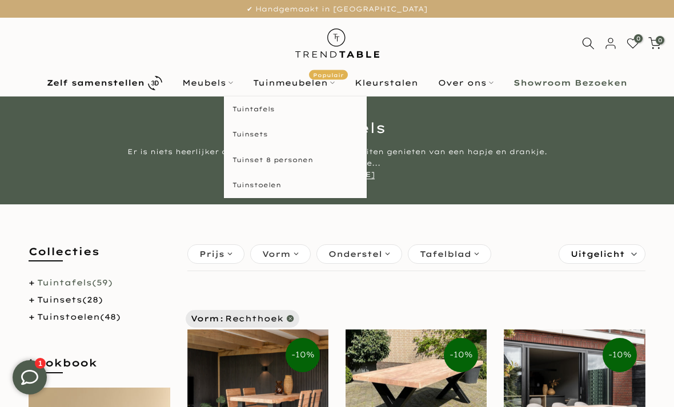
click at [258, 182] on link "Tuinstoelen" at bounding box center [295, 185] width 143 height 26
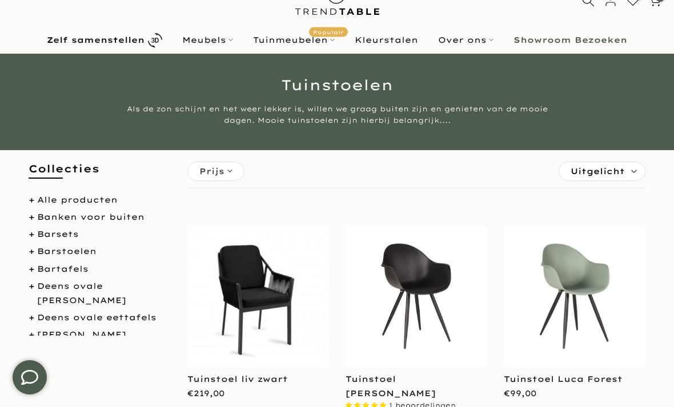
click at [252, 288] on img at bounding box center [257, 296] width 141 height 141
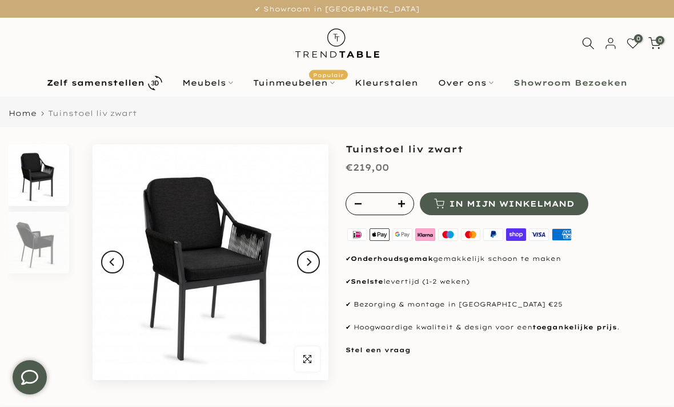
click at [318, 260] on button "Next" at bounding box center [308, 262] width 23 height 23
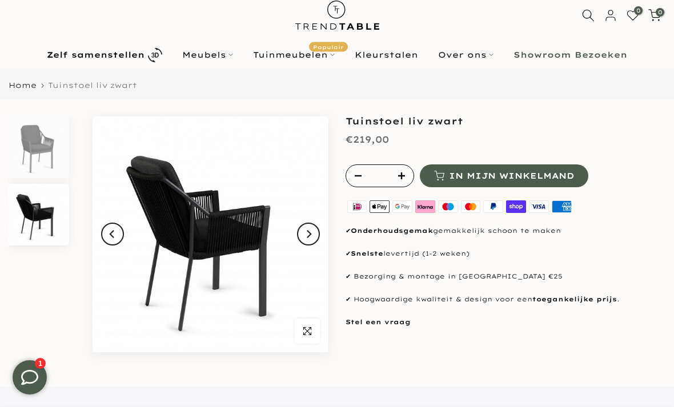
scroll to position [29, 0]
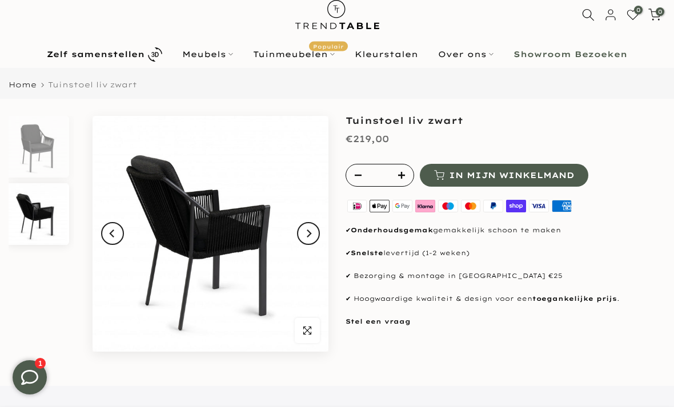
click at [311, 329] on span "button" at bounding box center [307, 330] width 25 height 25
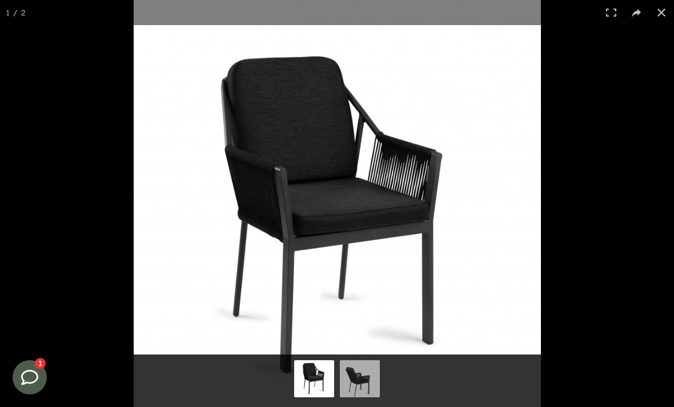
click at [656, 14] on button at bounding box center [661, 12] width 25 height 25
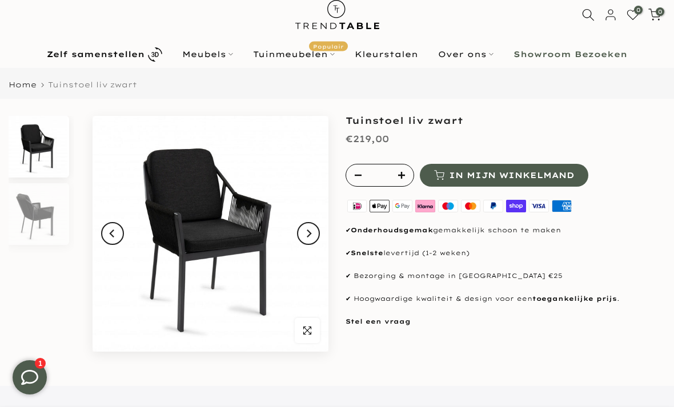
click at [471, 61] on link "Over ons" at bounding box center [465, 54] width 75 height 14
click at [476, 53] on link "Over ons" at bounding box center [465, 54] width 75 height 14
click at [432, 81] on link "Over ons" at bounding box center [467, 81] width 143 height 26
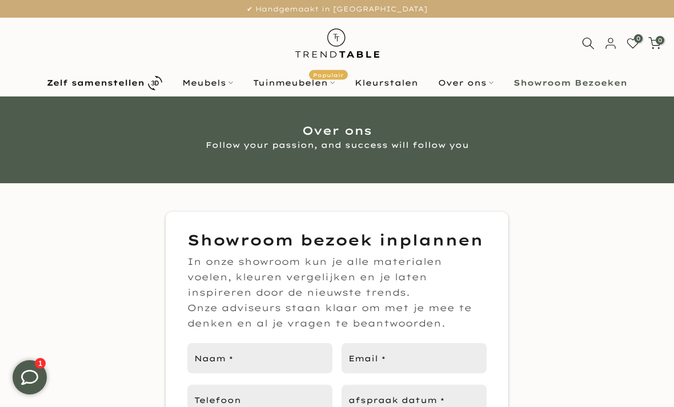
click at [394, 86] on link "Kleurstalen" at bounding box center [386, 83] width 83 height 14
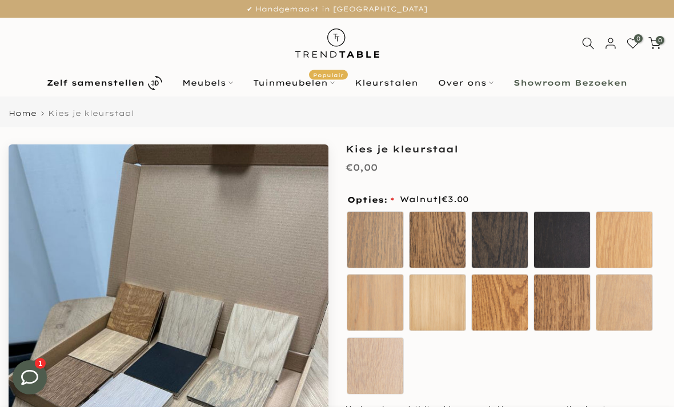
click at [288, 81] on link "Tuinmeubelen Populair" at bounding box center [294, 83] width 102 height 14
click at [301, 85] on link "Tuinmeubelen Populair" at bounding box center [294, 83] width 102 height 14
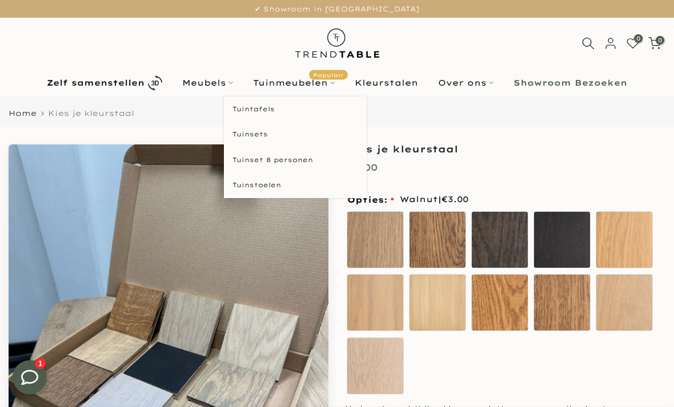
click at [258, 110] on link "Tuintafels" at bounding box center [295, 110] width 143 height 26
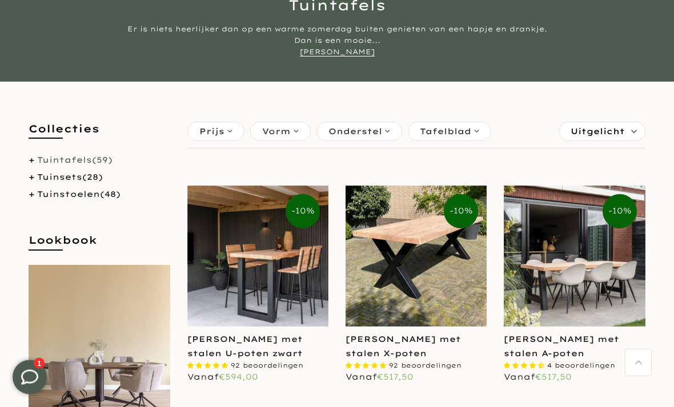
scroll to position [123, 0]
click at [611, 244] on img at bounding box center [574, 256] width 141 height 141
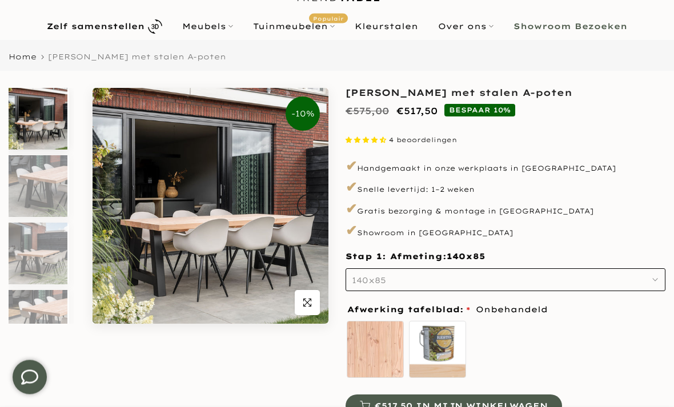
scroll to position [57, 0]
click at [529, 278] on button "140x85" at bounding box center [505, 279] width 320 height 23
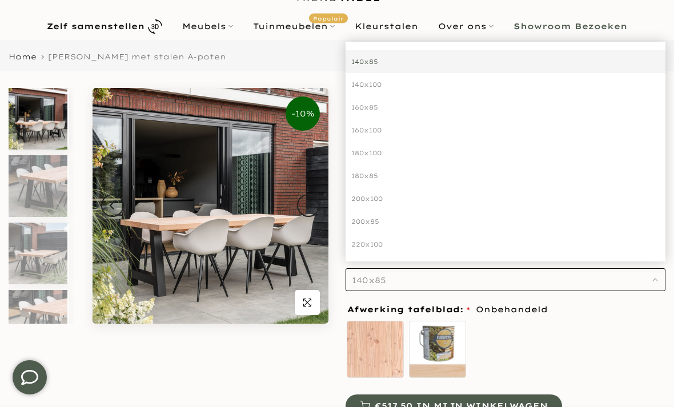
click at [373, 132] on div "160x100" at bounding box center [505, 130] width 320 height 23
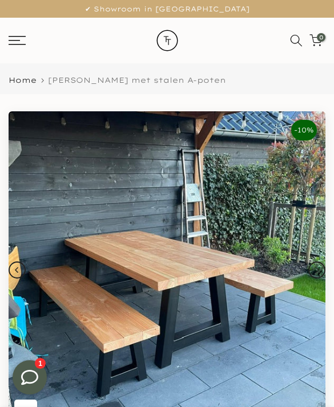
click at [22, 43] on icon at bounding box center [17, 40] width 17 height 9
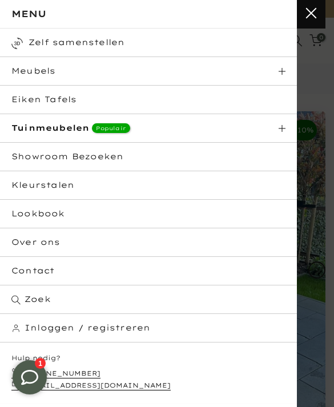
click at [63, 130] on strong "Tuinmeubelen" at bounding box center [50, 128] width 78 height 10
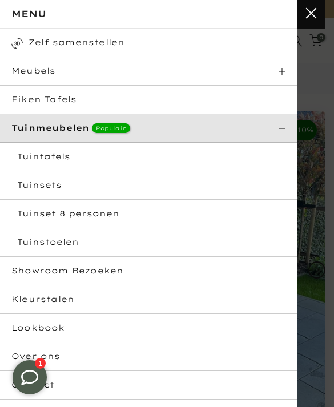
click at [146, 242] on link "Tuinstoelen" at bounding box center [148, 242] width 297 height 29
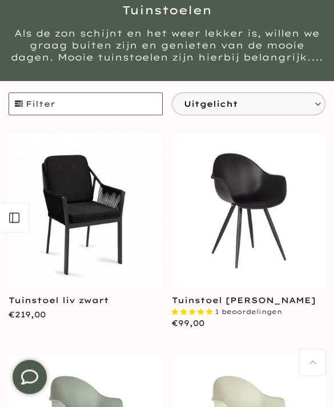
scroll to position [77, 0]
click at [46, 99] on span "Filter" at bounding box center [85, 104] width 153 height 22
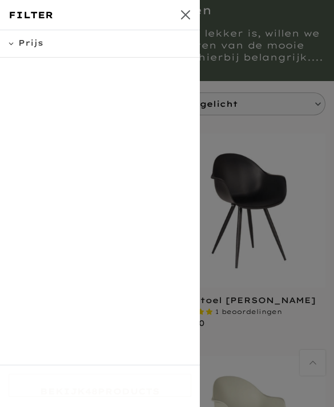
click at [32, 43] on span "Prijs" at bounding box center [30, 43] width 25 height 10
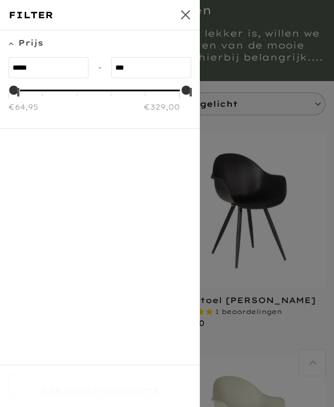
click at [184, 12] on icon at bounding box center [185, 14] width 11 height 11
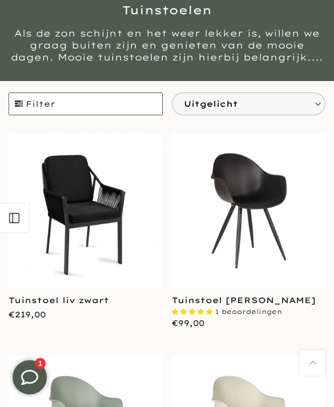
click at [202, 97] on span "Uitgelicht" at bounding box center [245, 104] width 122 height 22
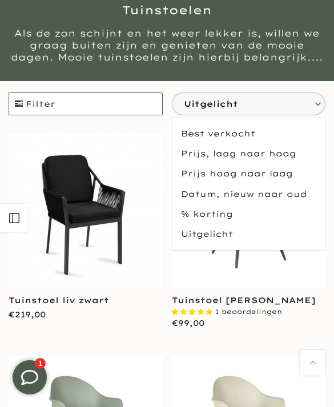
click at [228, 150] on span "Prijs, laag naar hoog" at bounding box center [248, 154] width 153 height 20
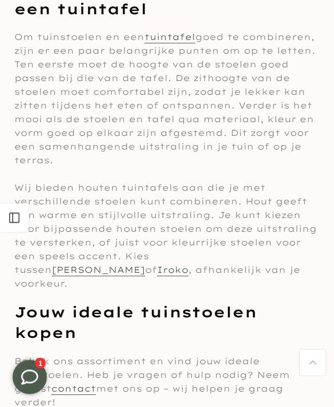
scroll to position [6150, 0]
click at [145, 264] on link "[PERSON_NAME]" at bounding box center [98, 270] width 93 height 12
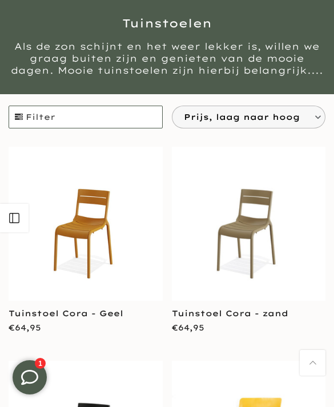
scroll to position [6187, 0]
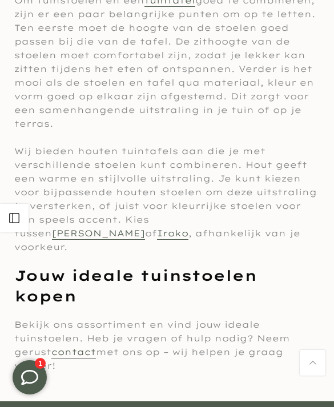
click at [188, 228] on link "Iroko" at bounding box center [172, 234] width 31 height 12
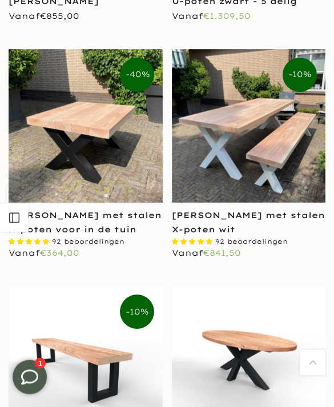
scroll to position [1860, 0]
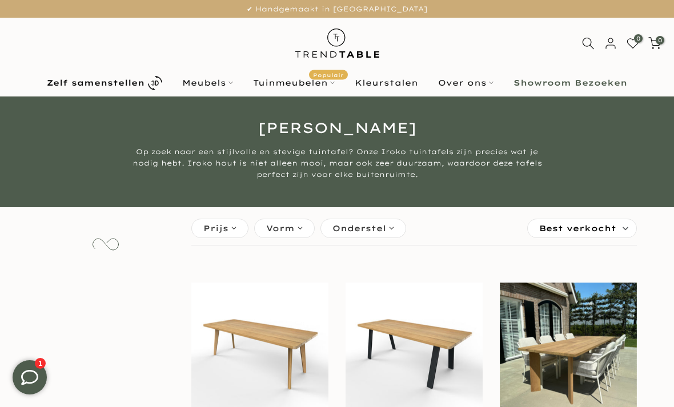
click at [283, 85] on link "Tuinmeubelen Populair" at bounding box center [294, 83] width 102 height 14
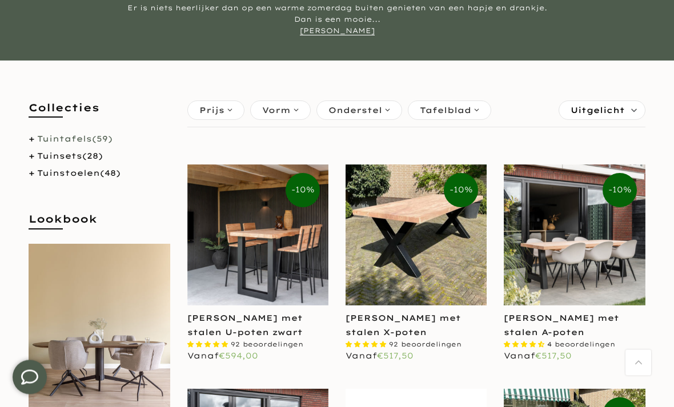
scroll to position [148, 0]
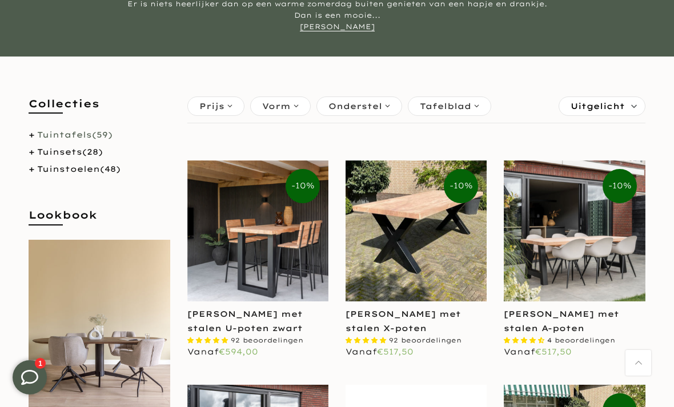
click at [603, 252] on img at bounding box center [574, 230] width 141 height 141
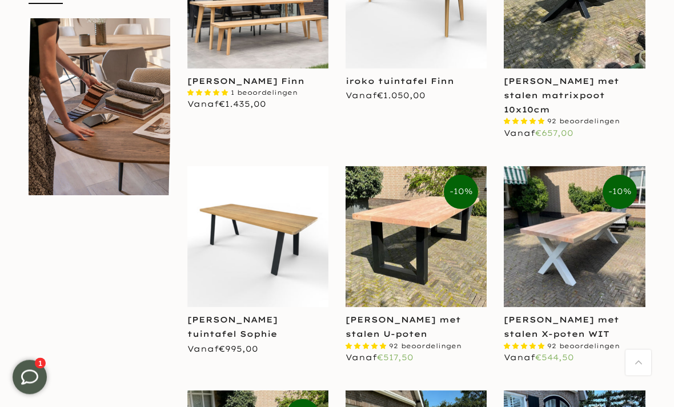
scroll to position [606, 0]
click at [425, 256] on img at bounding box center [415, 236] width 141 height 141
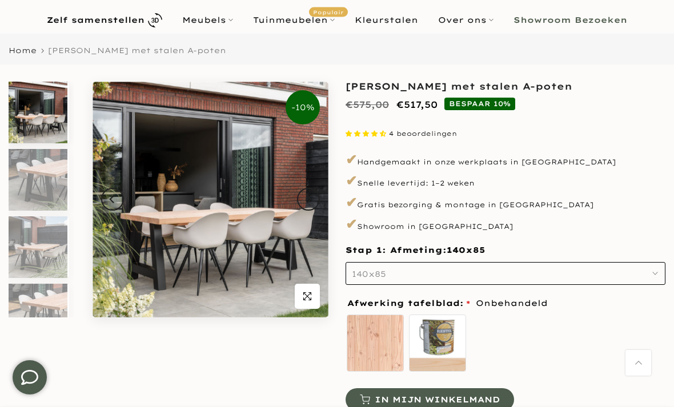
scroll to position [62, 0]
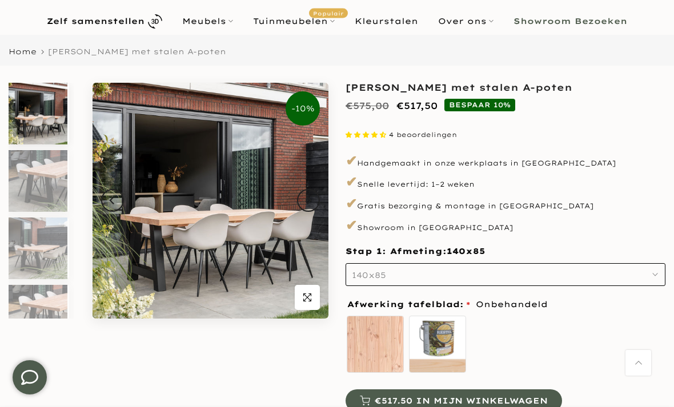
click at [307, 295] on icon "button" at bounding box center [307, 297] width 8 height 9
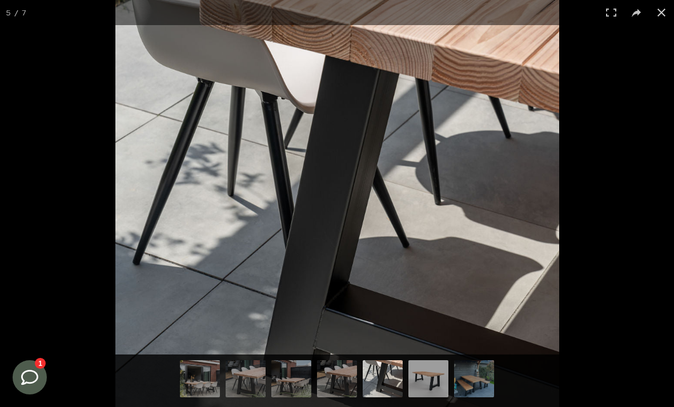
click at [659, 13] on button at bounding box center [661, 12] width 25 height 25
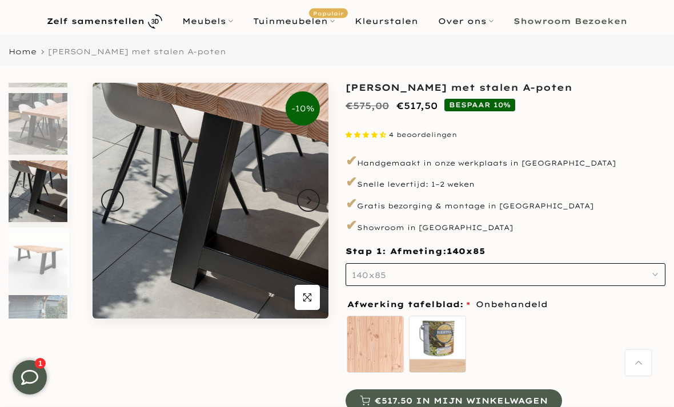
scroll to position [212, 0]
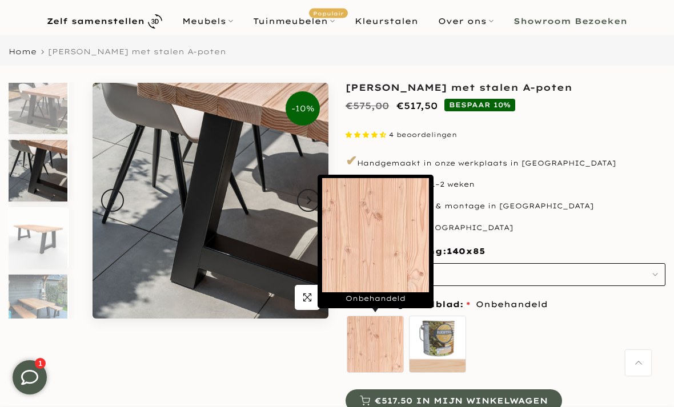
click at [377, 345] on label "Onbehandeld" at bounding box center [375, 344] width 57 height 57
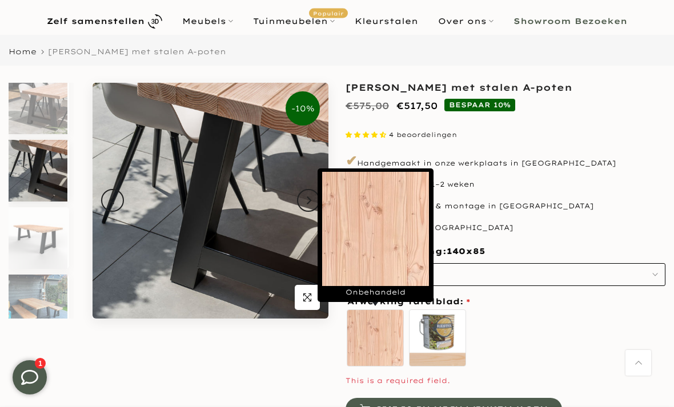
click at [443, 329] on label "zelf behandelen - beits meegeleverd" at bounding box center [437, 338] width 57 height 57
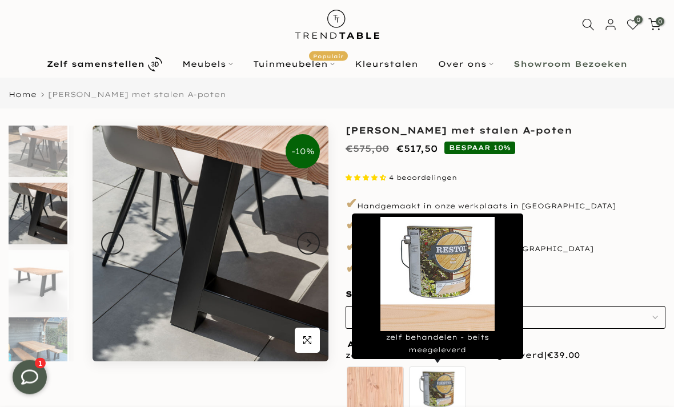
scroll to position [19, 0]
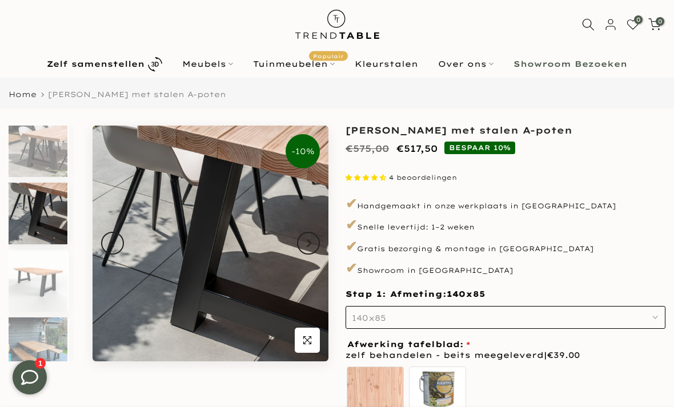
click at [214, 399] on div "-10% Uitverkocht Klik om te vergroten" at bounding box center [168, 325] width 337 height 399
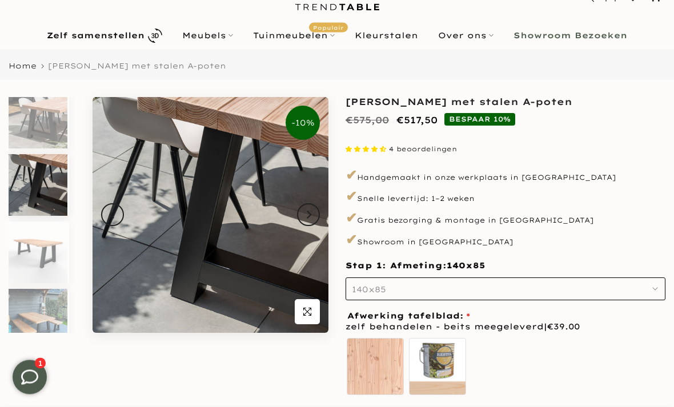
scroll to position [47, 0]
click at [592, 286] on button "140x85" at bounding box center [505, 289] width 320 height 23
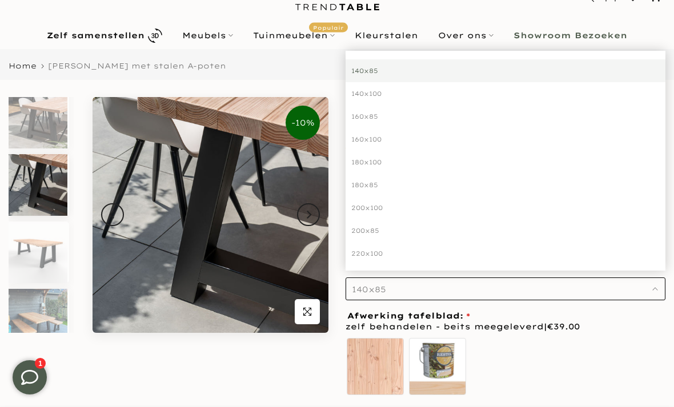
click at [361, 137] on div "160x100" at bounding box center [505, 139] width 320 height 23
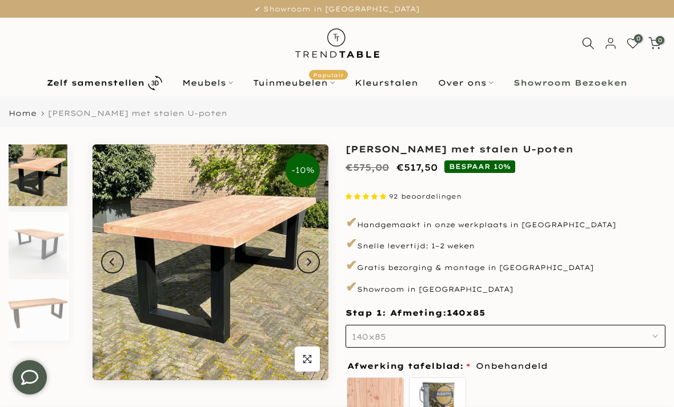
click at [367, 337] on span "140x85" at bounding box center [369, 337] width 34 height 10
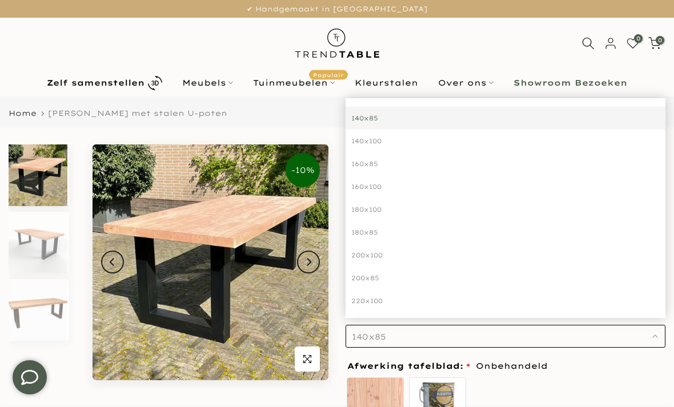
click at [364, 187] on div "160x100" at bounding box center [505, 186] width 320 height 23
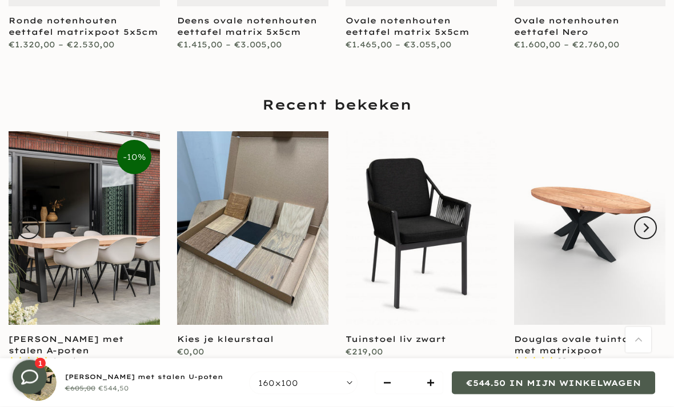
scroll to position [2129, 0]
click at [399, 205] on link at bounding box center [420, 228] width 151 height 194
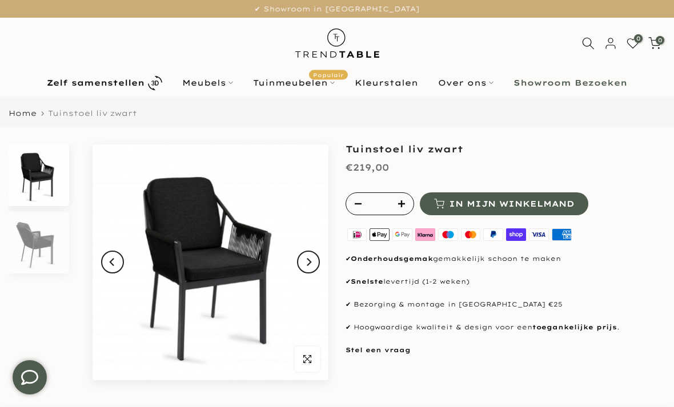
click at [299, 257] on button "Next" at bounding box center [308, 262] width 23 height 23
